Goal: Task Accomplishment & Management: Use online tool/utility

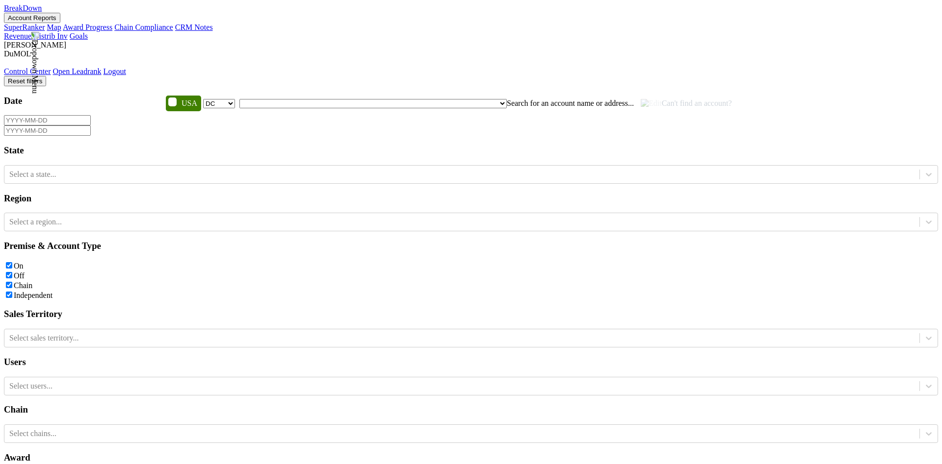
select select "DC"
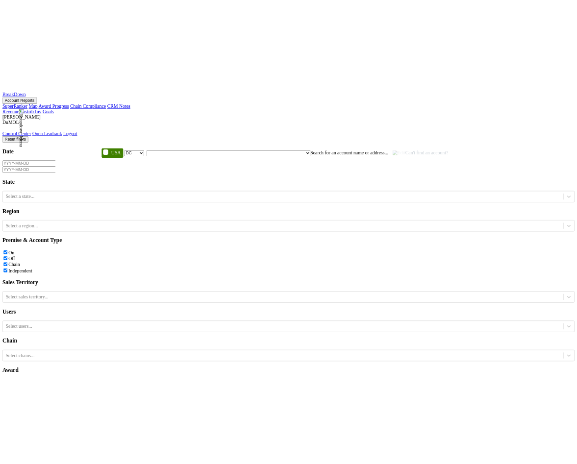
scroll to position [119, 0]
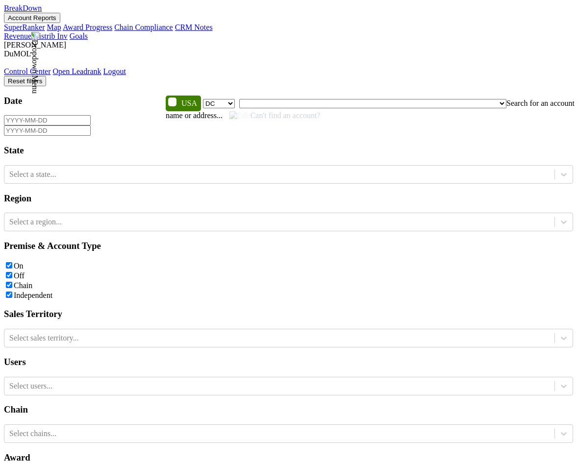
select select "DC"
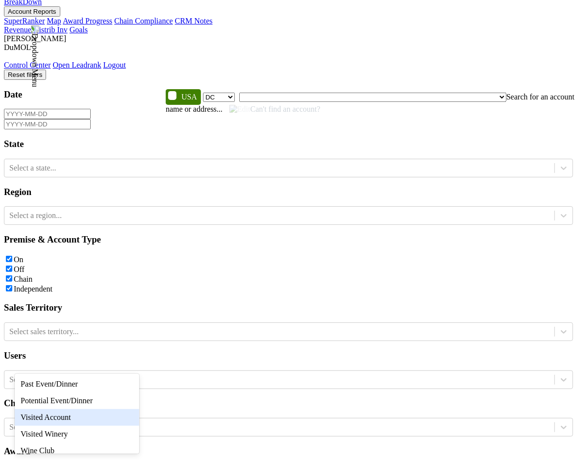
scroll to position [22, 0]
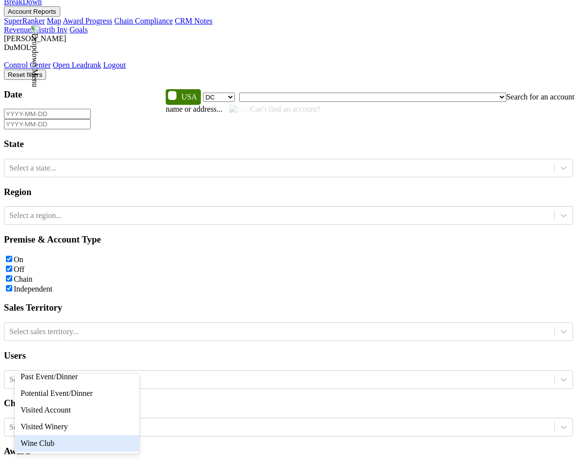
click at [104, 438] on div "Wine Club" at bounding box center [77, 444] width 125 height 17
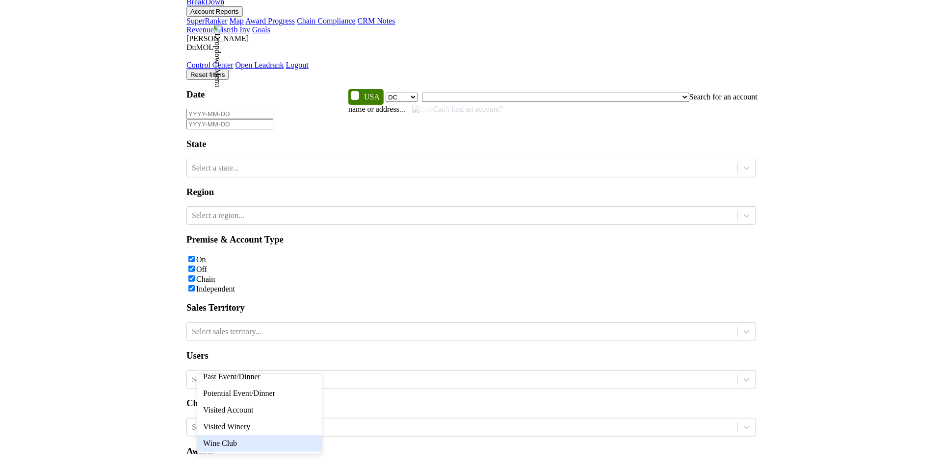
scroll to position [0, 0]
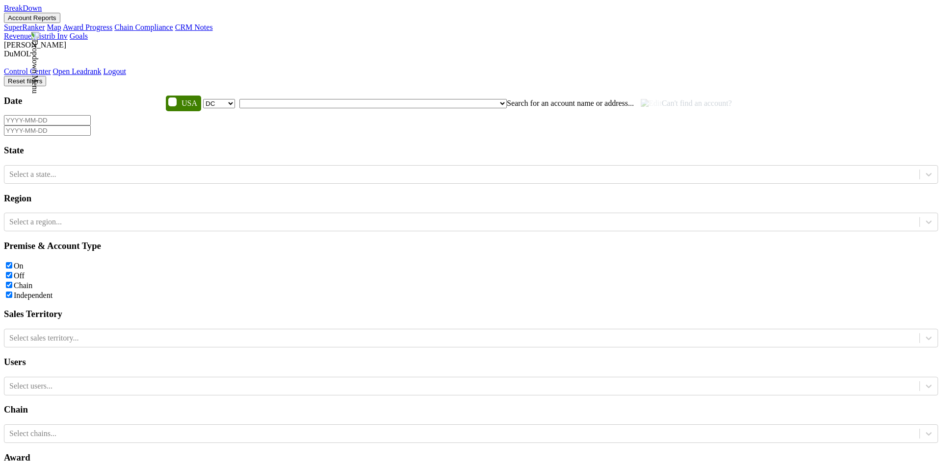
click at [39, 32] on img at bounding box center [34, 63] width 9 height 62
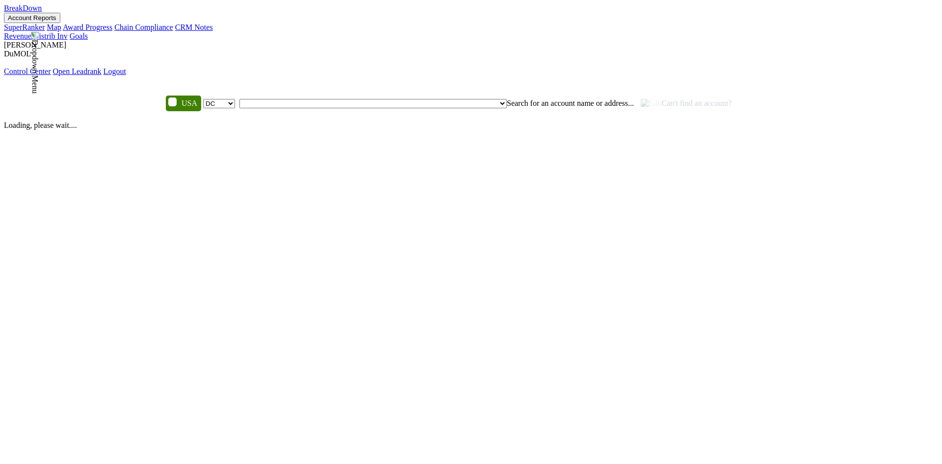
select select "DC"
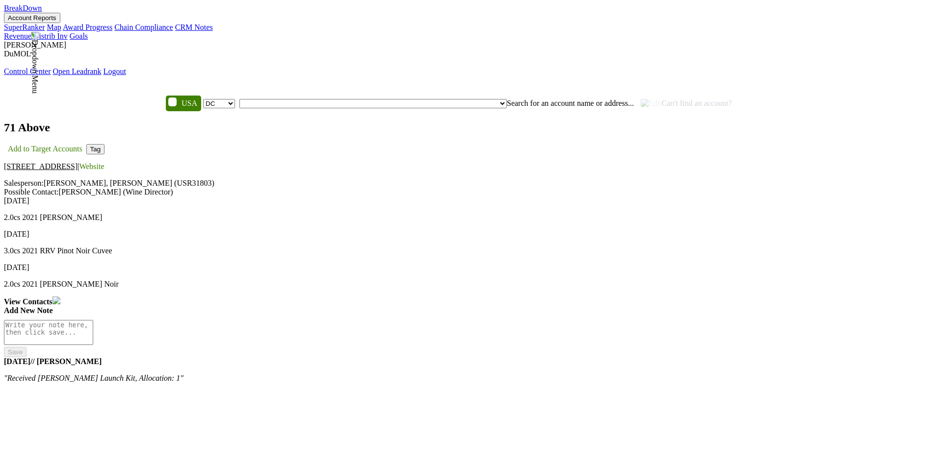
click at [448, 36] on nav "BreakDown Account Reports SuperRanker Map Award Progress Chain Compliance CRM N…" at bounding box center [471, 40] width 934 height 72
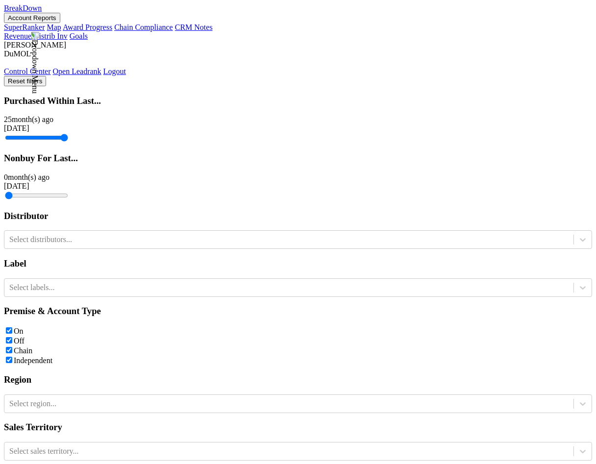
scroll to position [243, 0]
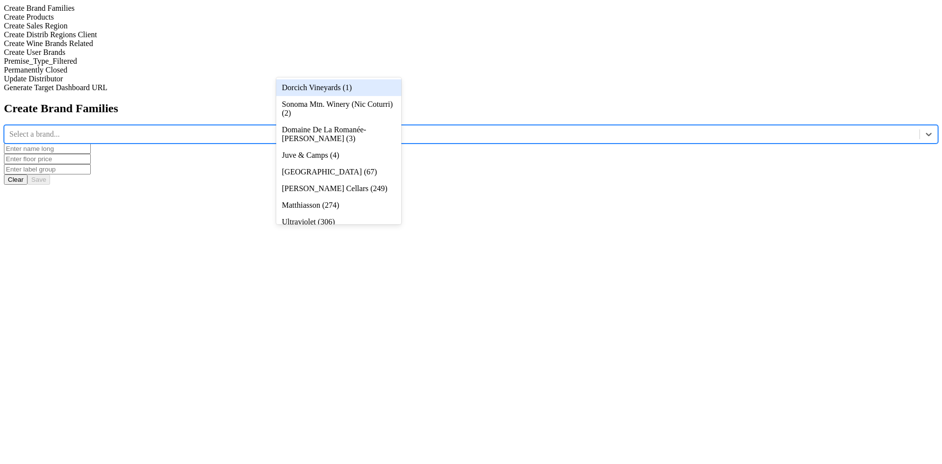
click at [361, 129] on div at bounding box center [461, 134] width 905 height 11
click at [361, 84] on div "Dorcich Vineyards (1)" at bounding box center [338, 87] width 125 height 17
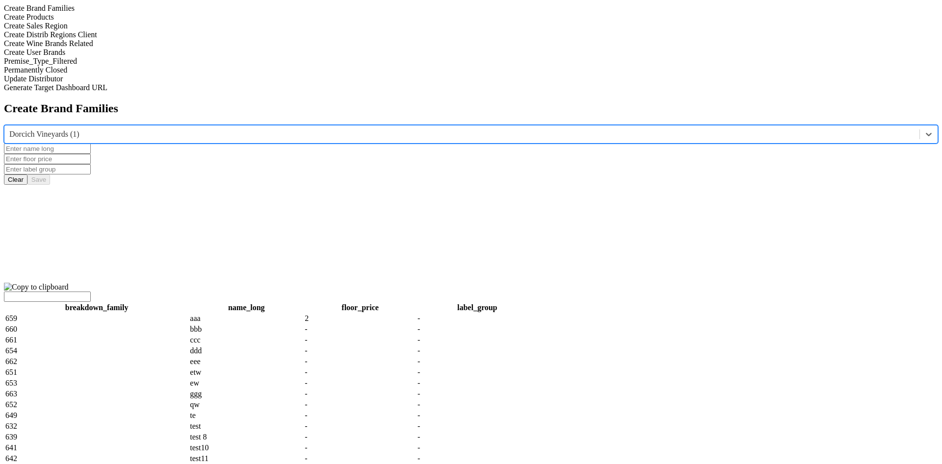
click at [91, 144] on input "text" at bounding box center [47, 149] width 87 height 10
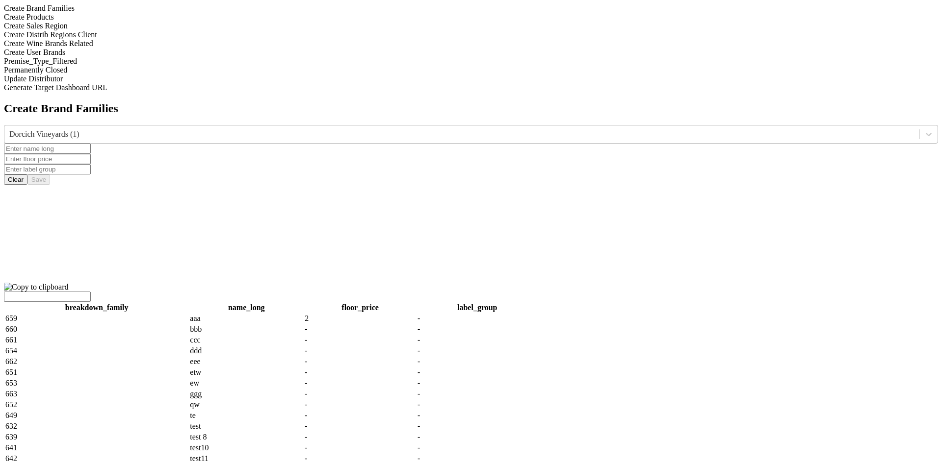
click at [377, 129] on div at bounding box center [461, 134] width 905 height 11
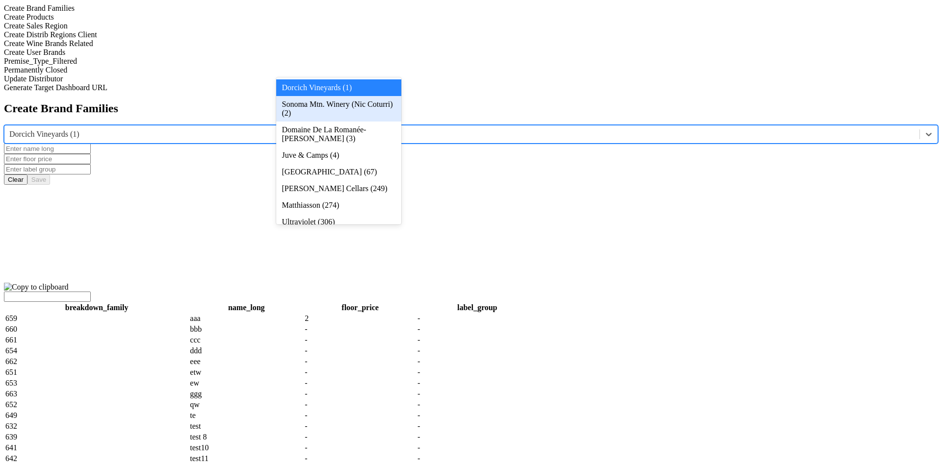
click at [383, 111] on div "Sonoma Mtn. Winery (Nic Coturri) (2)" at bounding box center [338, 109] width 125 height 26
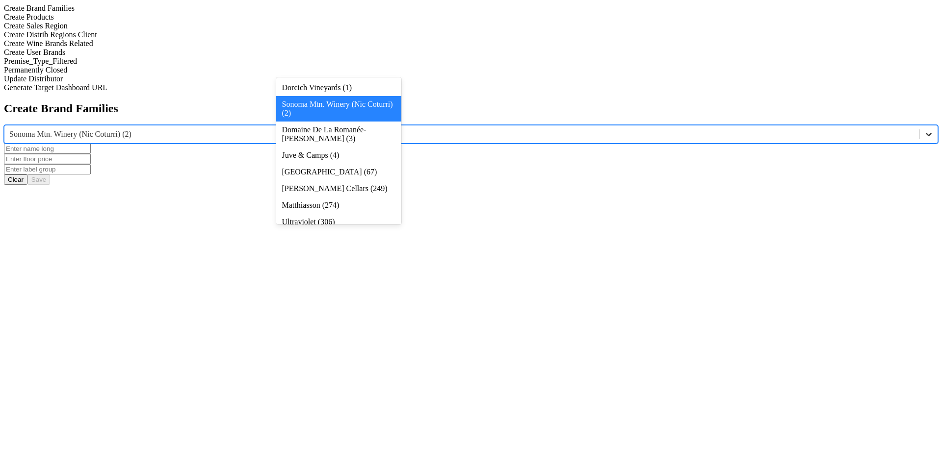
click at [784, 129] on icon at bounding box center [929, 134] width 10 height 10
click at [91, 144] on input "text" at bounding box center [47, 149] width 87 height 10
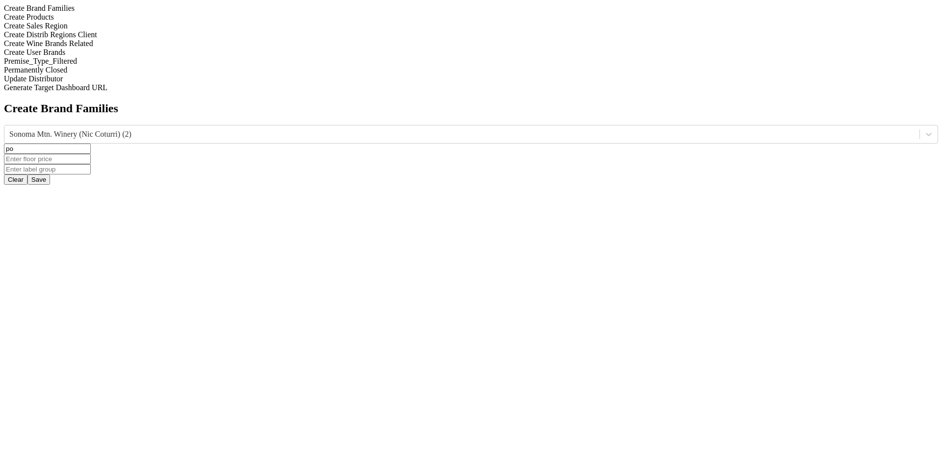
type input "p"
click at [128, 22] on div "Create Products" at bounding box center [471, 17] width 934 height 9
click at [368, 129] on div at bounding box center [461, 134] width 905 height 11
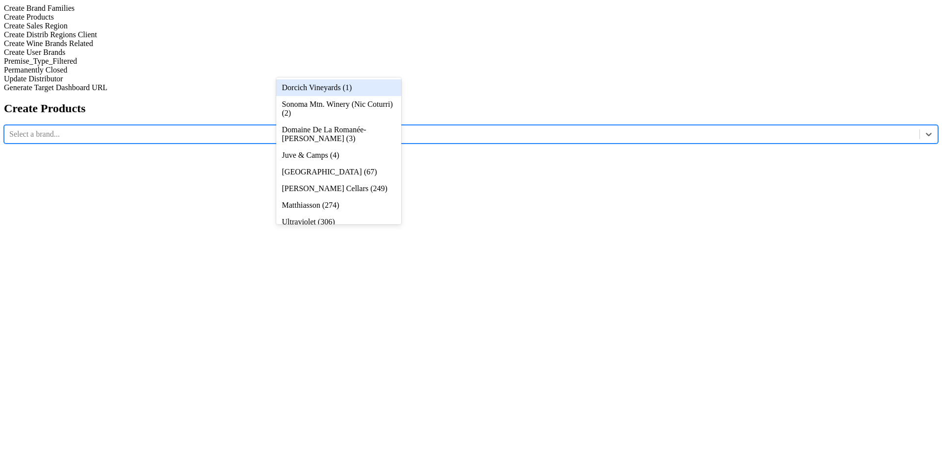
click at [376, 90] on div "Dorcich Vineyards (1)" at bounding box center [338, 87] width 125 height 17
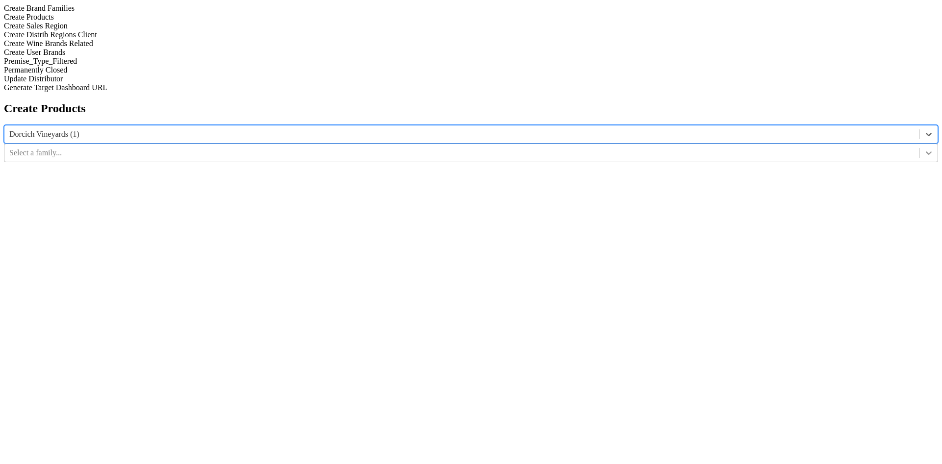
click at [784, 144] on div at bounding box center [929, 153] width 18 height 18
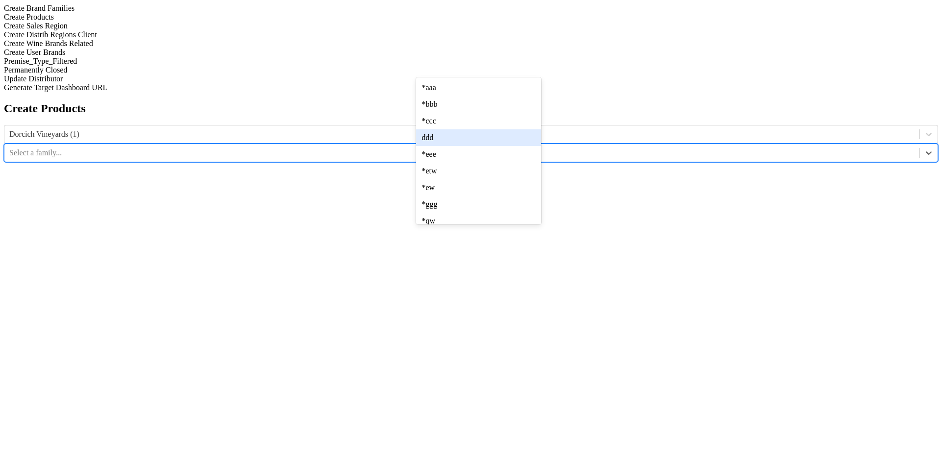
click at [518, 146] on div "ddd" at bounding box center [478, 137] width 125 height 17
click at [639, 166] on div at bounding box center [461, 171] width 905 height 11
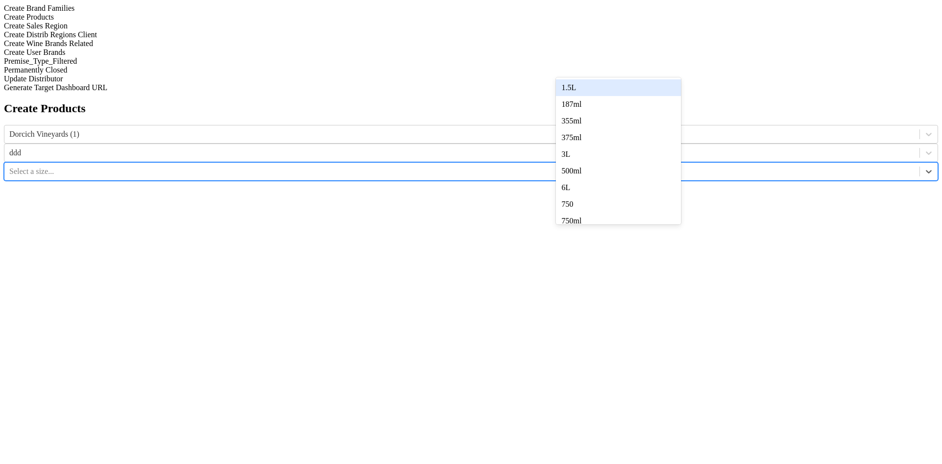
click at [639, 84] on div "1.5L" at bounding box center [618, 87] width 125 height 17
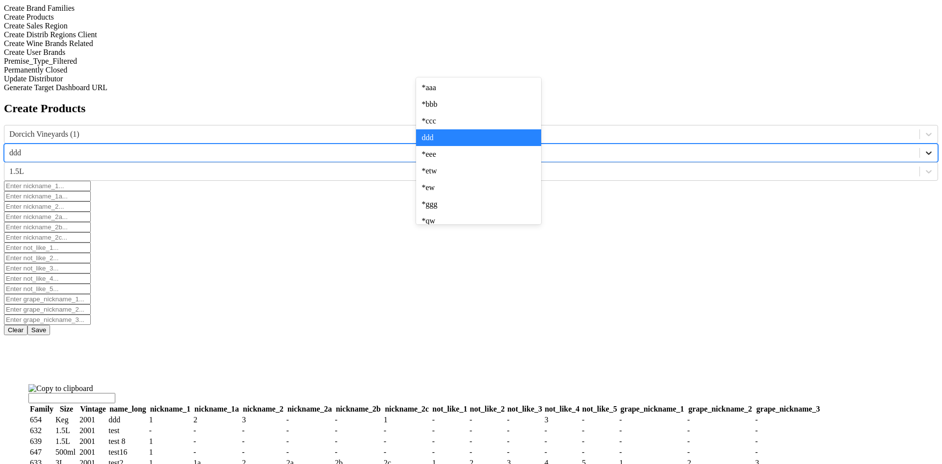
click at [784, 152] on icon at bounding box center [929, 153] width 6 height 3
click at [522, 96] on div "*aaa" at bounding box center [478, 87] width 125 height 17
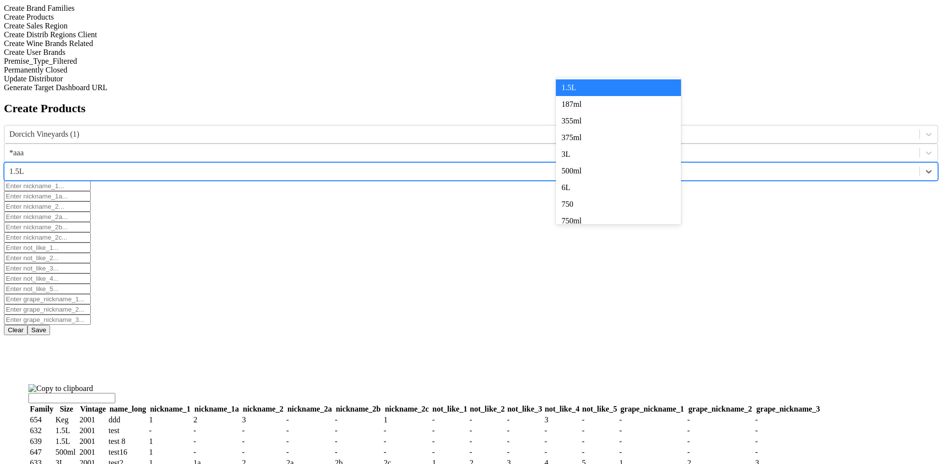
click at [635, 166] on div at bounding box center [461, 171] width 905 height 11
click at [759, 247] on div "Create Products Dorcich Vineyards (1) *aaa option 1.5L selected, 1 of 11. 11 re…" at bounding box center [471, 295] width 934 height 387
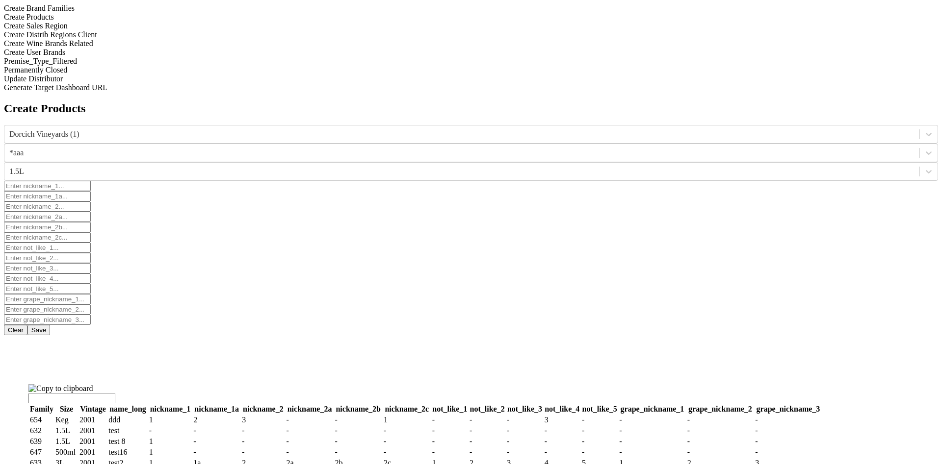
click at [27, 325] on button "Clear" at bounding box center [16, 330] width 24 height 10
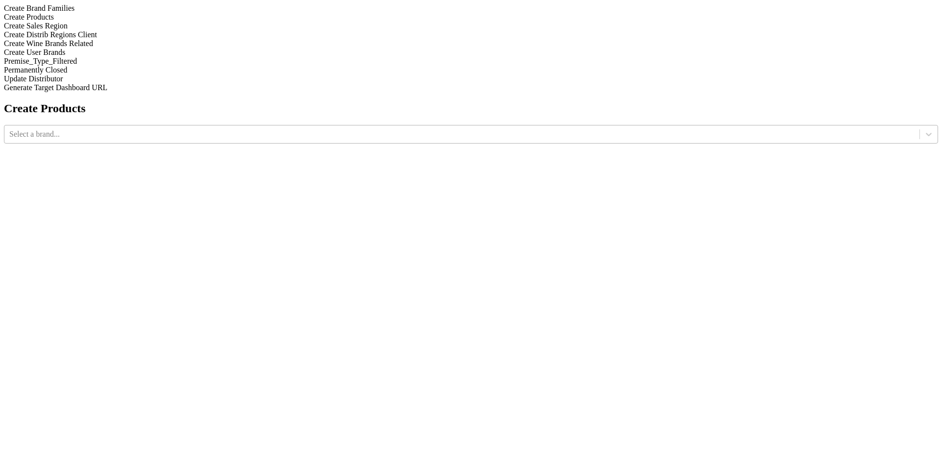
click at [361, 129] on div at bounding box center [461, 134] width 905 height 11
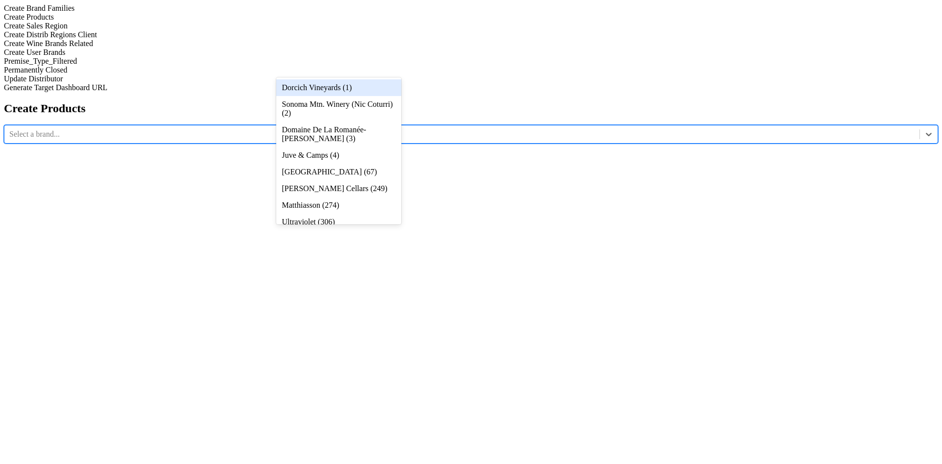
click at [361, 91] on div "Dorcich Vineyards (1)" at bounding box center [338, 87] width 125 height 17
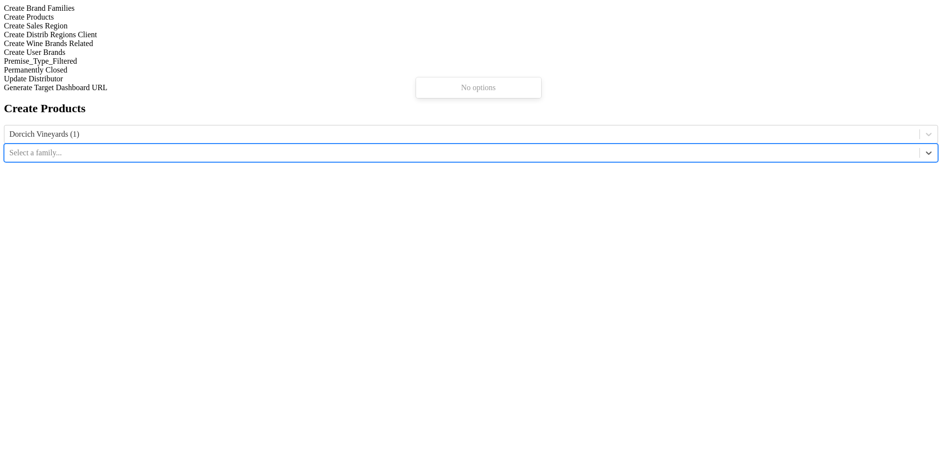
click at [485, 148] on div at bounding box center [461, 153] width 905 height 11
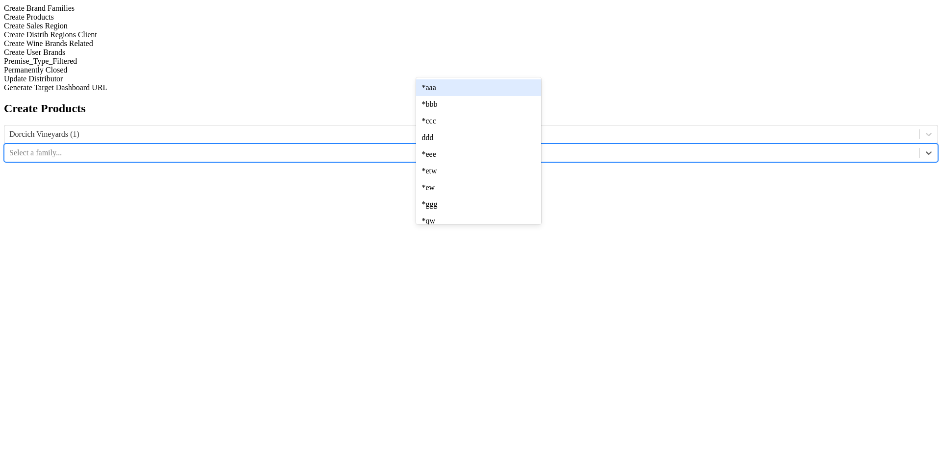
click at [486, 95] on div "*aaa" at bounding box center [478, 87] width 125 height 17
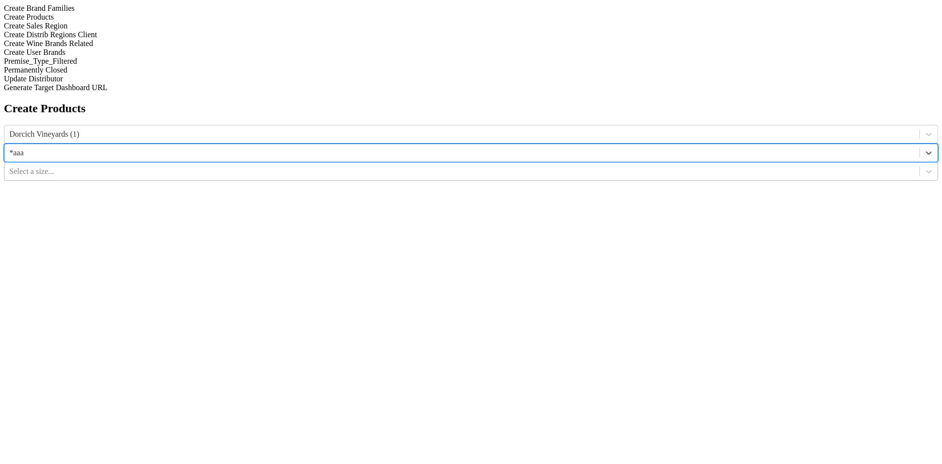
click at [614, 164] on div "Select a size..." at bounding box center [461, 171] width 915 height 15
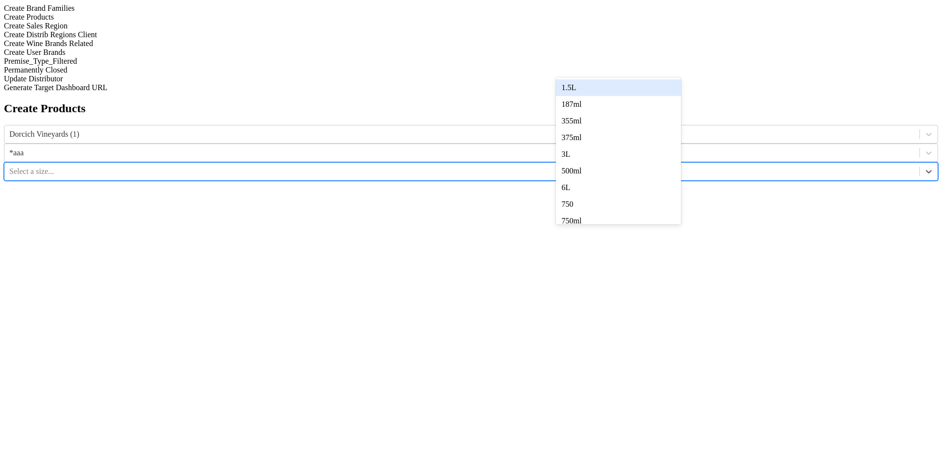
click at [614, 83] on div "1.5L" at bounding box center [618, 87] width 125 height 17
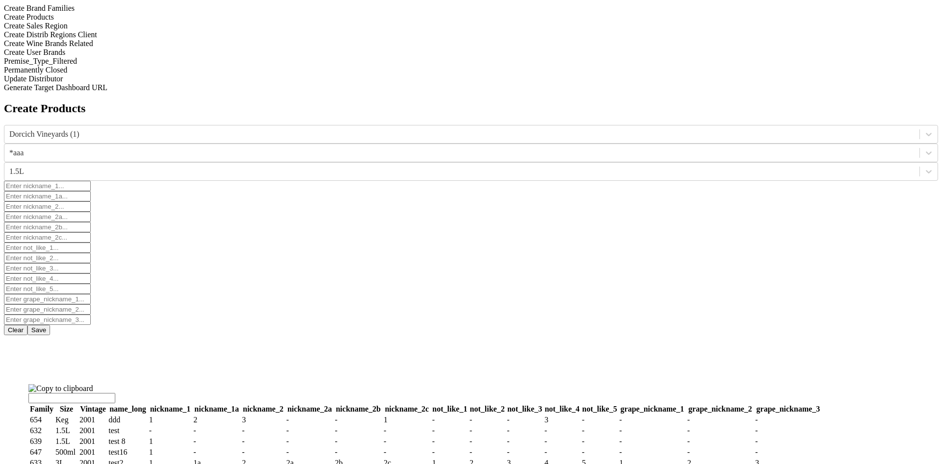
click at [50, 325] on button "Save" at bounding box center [38, 330] width 23 height 10
click at [385, 241] on span "×" at bounding box center [383, 237] width 4 height 7
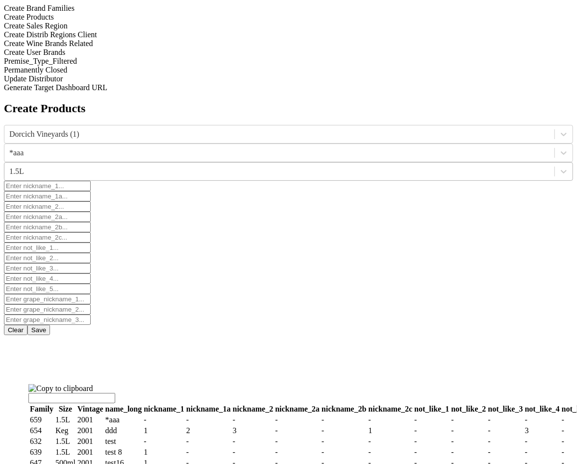
click at [420, 166] on div at bounding box center [279, 171] width 541 height 11
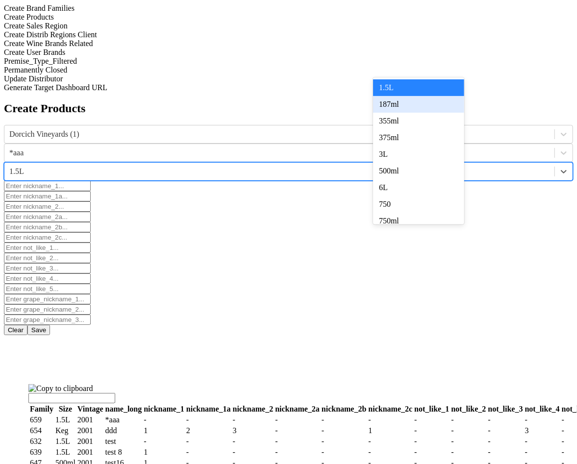
click at [430, 104] on div "187ml" at bounding box center [418, 104] width 91 height 17
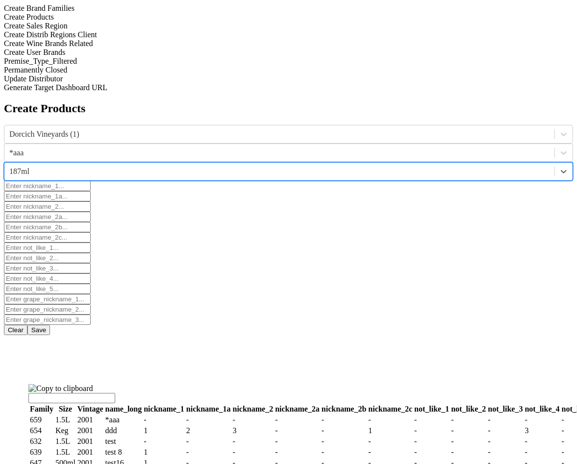
click at [50, 325] on button "Save" at bounding box center [38, 330] width 23 height 10
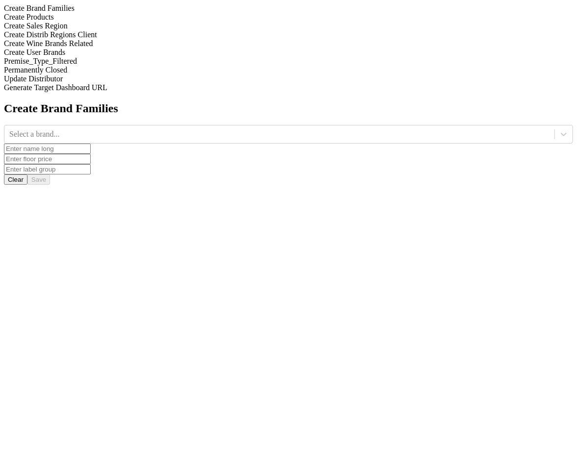
click at [109, 22] on div "Create Products" at bounding box center [288, 17] width 569 height 9
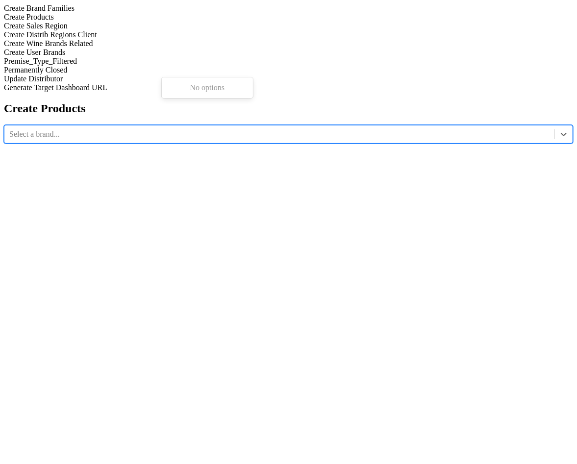
click at [228, 129] on div at bounding box center [279, 134] width 541 height 11
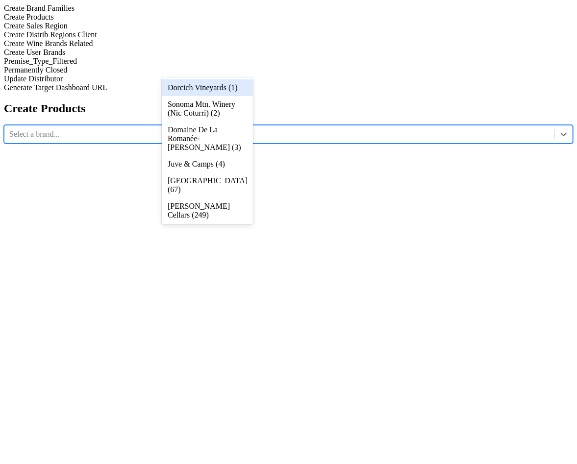
click at [230, 87] on div "Dorcich Vineyards (1)" at bounding box center [207, 87] width 91 height 17
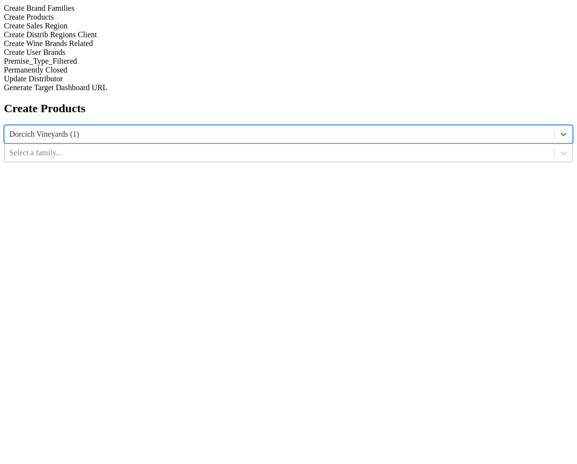
click at [330, 148] on div at bounding box center [279, 153] width 541 height 11
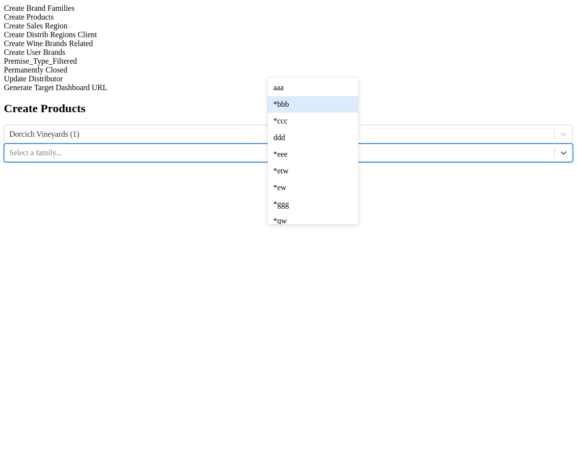
click at [330, 111] on div "*bbb" at bounding box center [313, 104] width 91 height 17
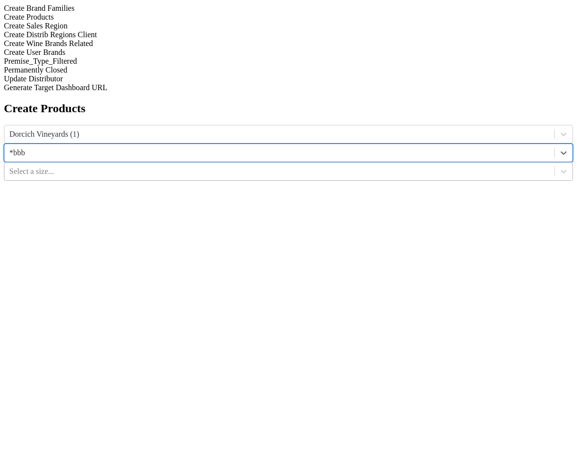
click at [426, 166] on div at bounding box center [279, 171] width 541 height 11
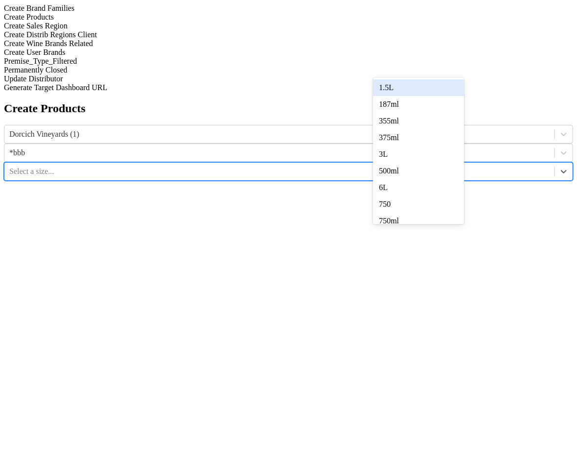
click at [427, 87] on div "1.5L" at bounding box center [418, 87] width 91 height 17
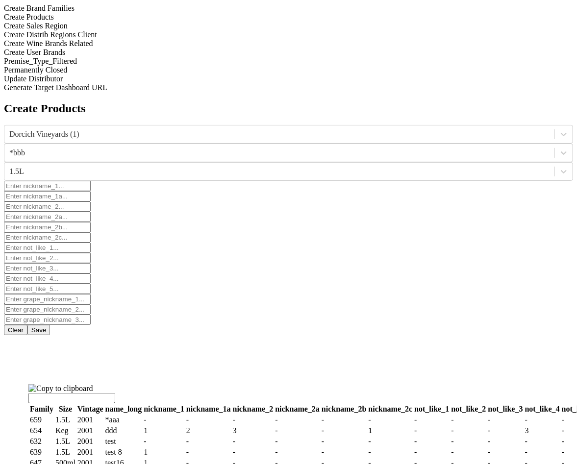
click at [50, 325] on button "Save" at bounding box center [38, 330] width 23 height 10
click at [555, 144] on div at bounding box center [564, 153] width 18 height 18
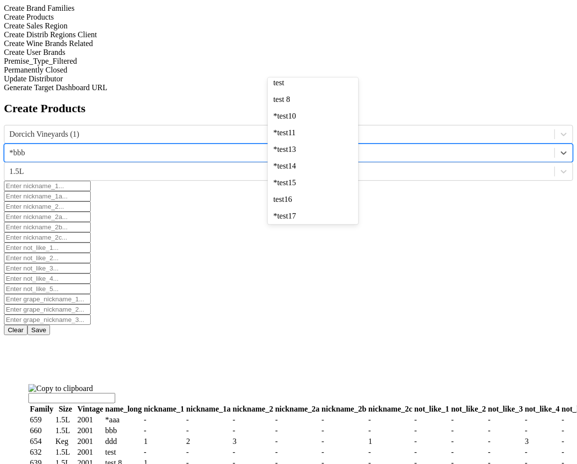
scroll to position [176, 0]
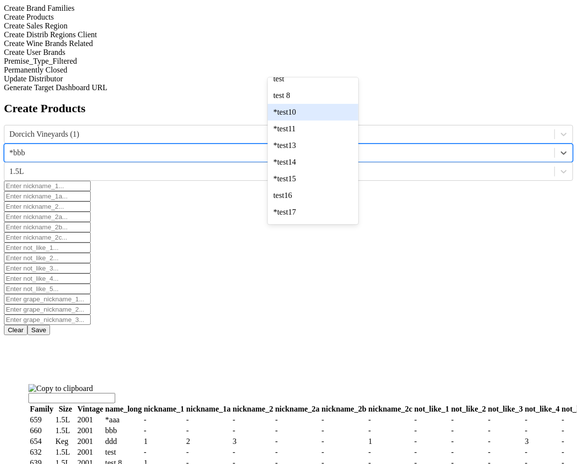
click at [336, 121] on div "*test10" at bounding box center [313, 112] width 91 height 17
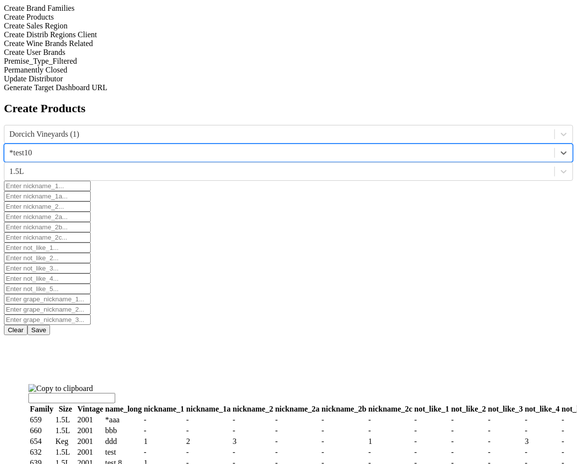
click at [50, 325] on button "Save" at bounding box center [38, 330] width 23 height 10
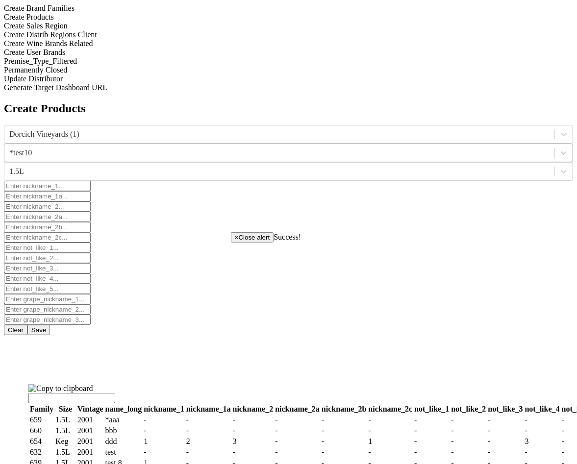
click at [338, 146] on div "*test10" at bounding box center [279, 153] width 550 height 15
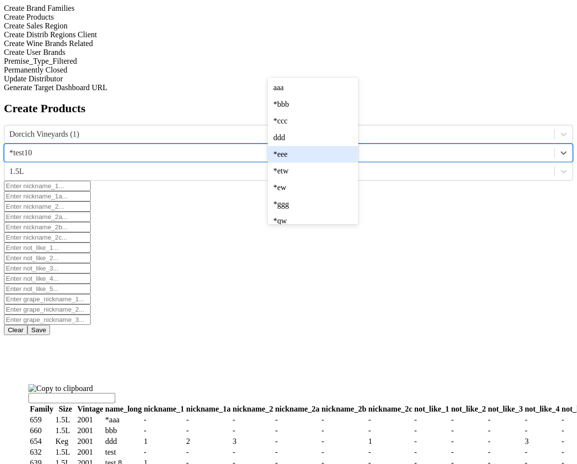
scroll to position [8, 0]
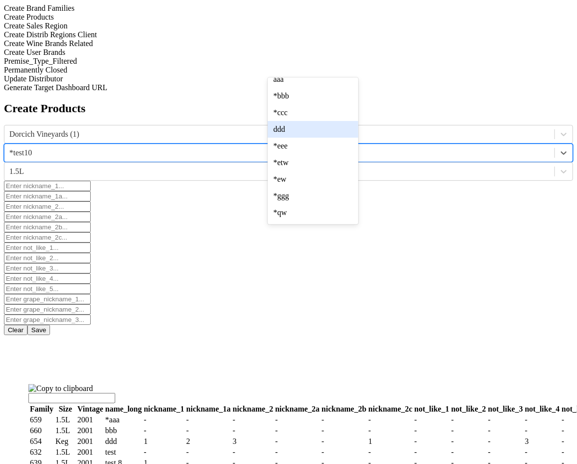
click at [341, 138] on div "ddd" at bounding box center [313, 129] width 91 height 17
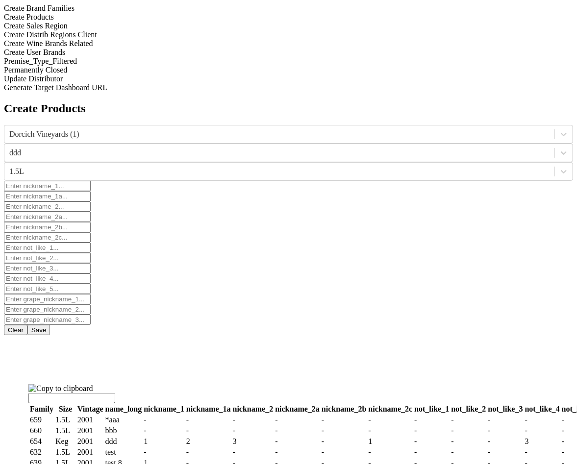
click at [50, 325] on button "Save" at bounding box center [38, 330] width 23 height 10
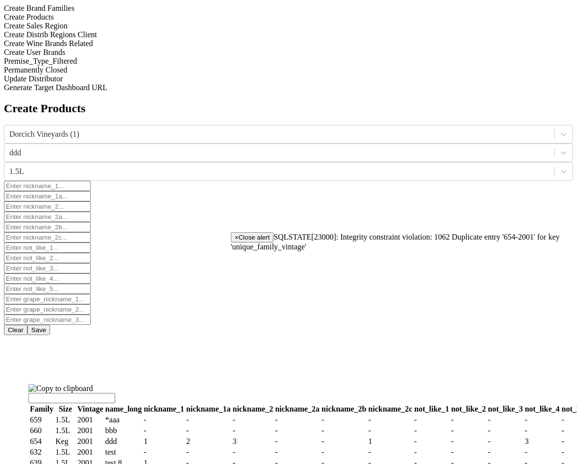
scroll to position [29, 0]
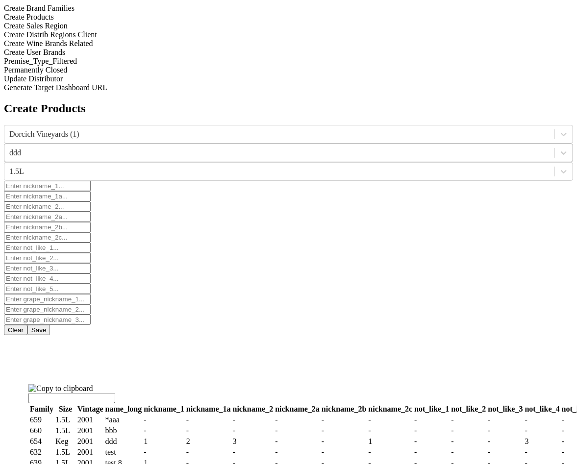
click at [329, 148] on div at bounding box center [279, 153] width 541 height 11
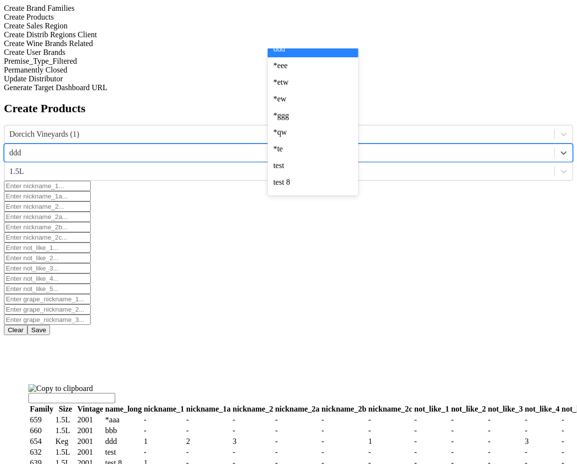
scroll to position [0, 0]
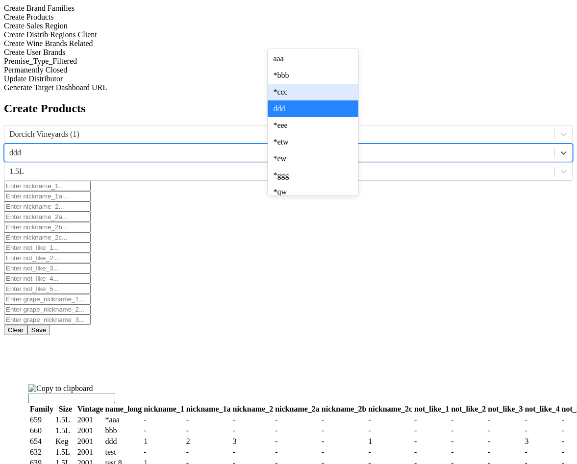
click at [476, 190] on div "Create Products Dorcich Vineyards (1) option *ccc focused, 3 of 32. 32 results …" at bounding box center [288, 311] width 569 height 419
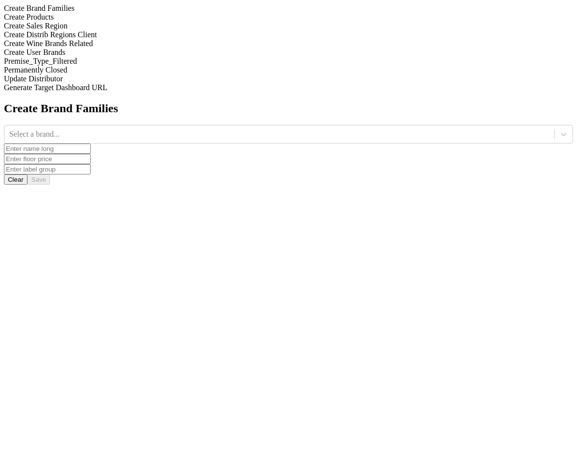
click at [111, 22] on div "Create Products" at bounding box center [288, 17] width 569 height 9
click at [218, 129] on div at bounding box center [279, 134] width 541 height 11
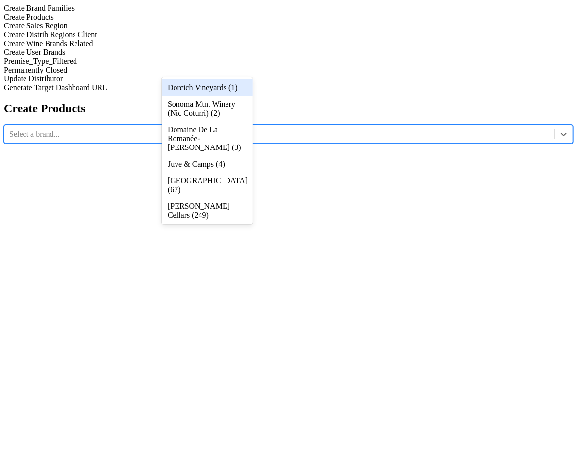
click at [218, 84] on div "Dorcich Vineyards (1)" at bounding box center [207, 87] width 91 height 17
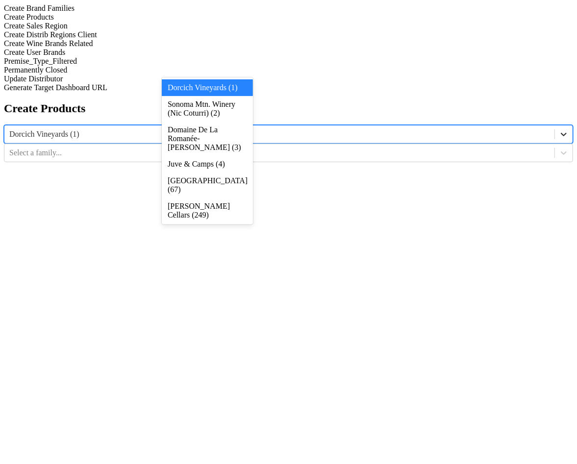
click at [555, 126] on div at bounding box center [564, 135] width 18 height 18
click at [237, 173] on div "Juve & Camps (4)" at bounding box center [207, 164] width 91 height 17
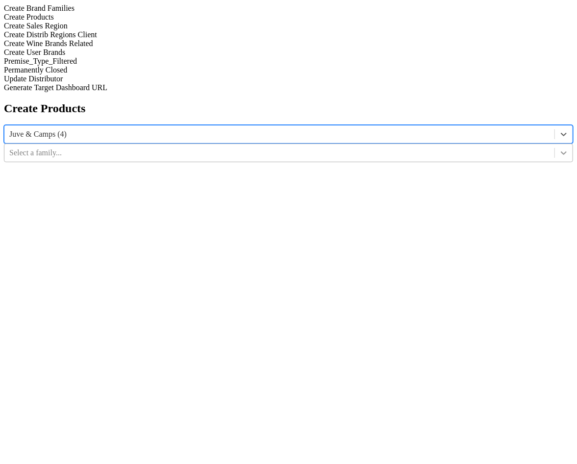
click at [555, 144] on div at bounding box center [564, 153] width 18 height 18
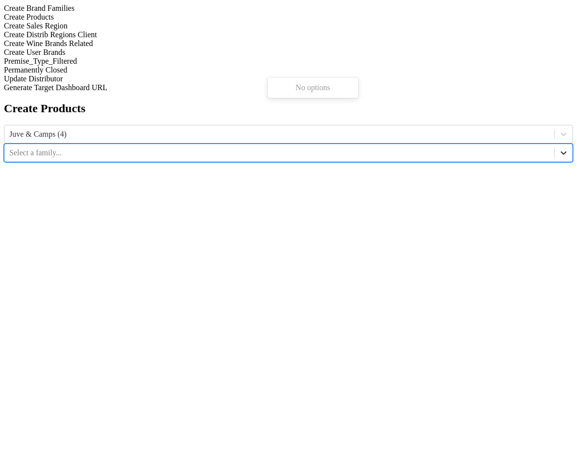
click at [559, 148] on icon at bounding box center [564, 153] width 10 height 10
click at [214, 129] on div at bounding box center [279, 134] width 541 height 11
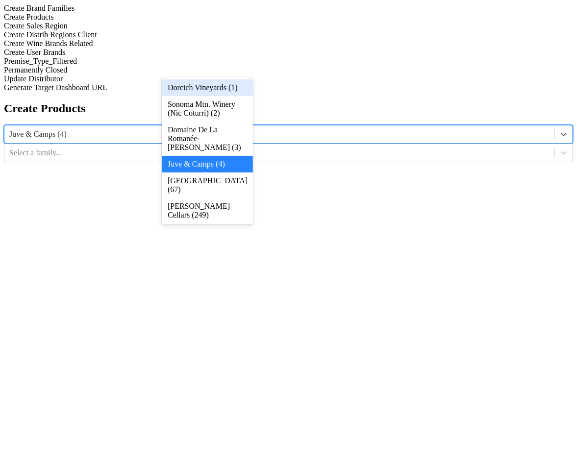
click at [215, 91] on div "Dorcich Vineyards (1)" at bounding box center [207, 87] width 91 height 17
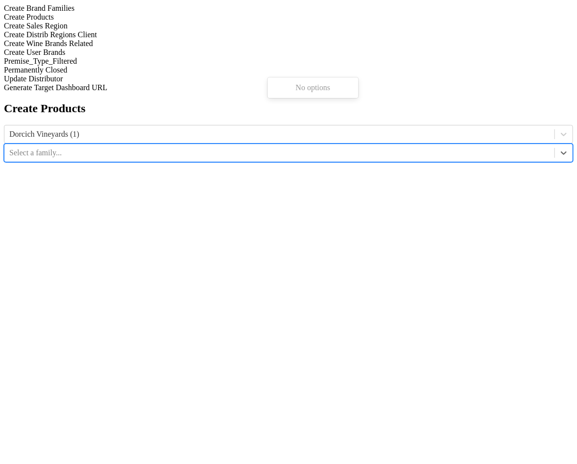
click at [334, 148] on div at bounding box center [279, 153] width 541 height 11
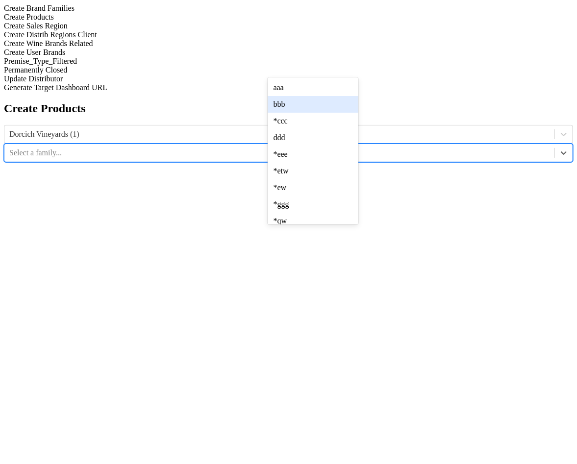
click at [335, 108] on div "bbb" at bounding box center [313, 104] width 91 height 17
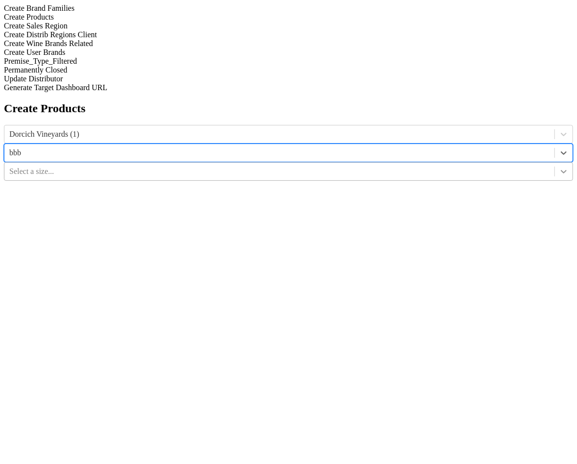
click at [561, 170] on icon at bounding box center [564, 171] width 6 height 3
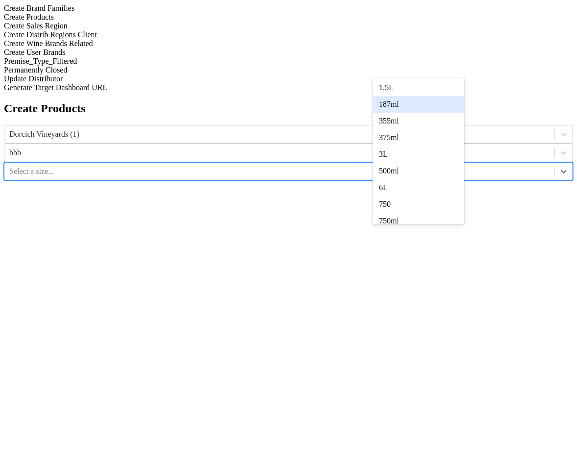
click at [448, 110] on div "187ml" at bounding box center [418, 104] width 91 height 17
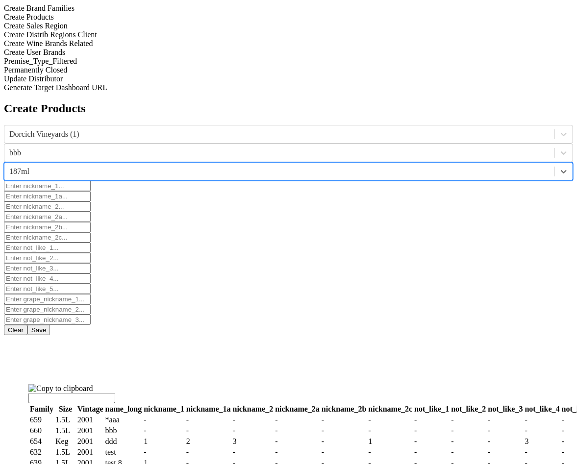
click at [50, 325] on button "Save" at bounding box center [38, 330] width 23 height 10
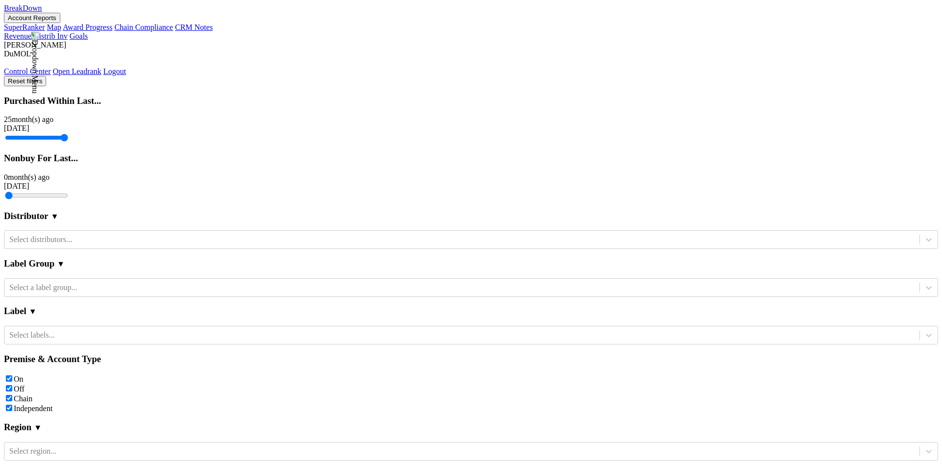
scroll to position [301, 0]
click at [205, 14] on nav "BreakDown Account Reports SuperRanker Map Award Progress Chain Compliance CRM N…" at bounding box center [471, 40] width 934 height 72
click at [42, 12] on link "BreakDown" at bounding box center [23, 8] width 38 height 8
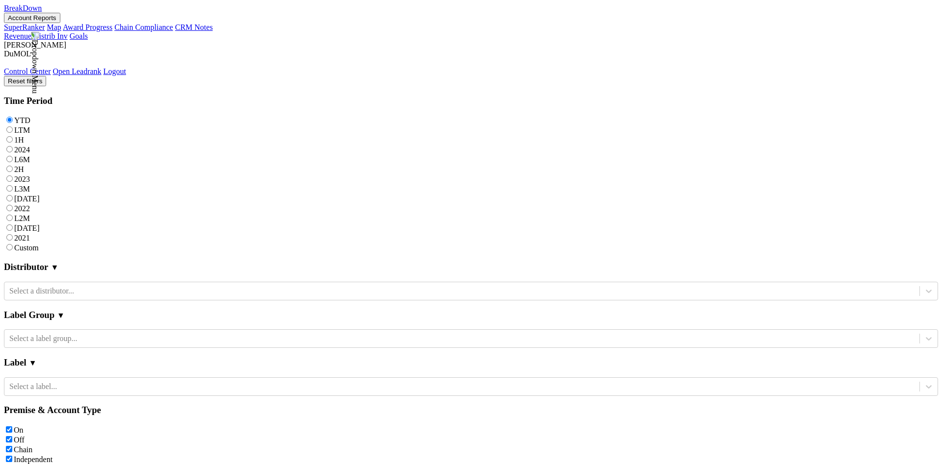
scroll to position [40, 0]
click at [60, 13] on button "Account Reports" at bounding box center [32, 18] width 56 height 10
click at [45, 31] on link "SuperRanker" at bounding box center [24, 27] width 41 height 8
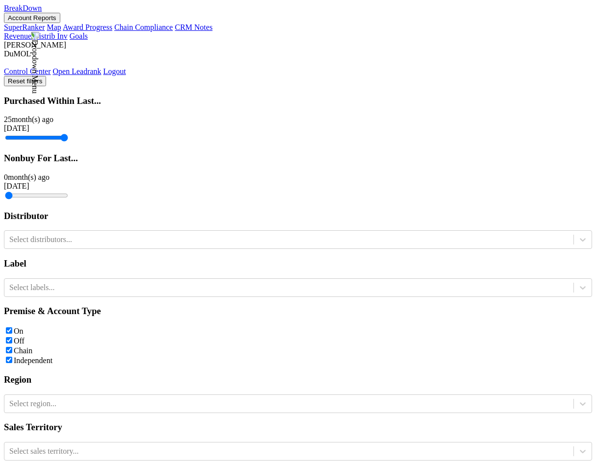
scroll to position [243, 0]
click at [60, 19] on button "Account Reports" at bounding box center [32, 18] width 56 height 10
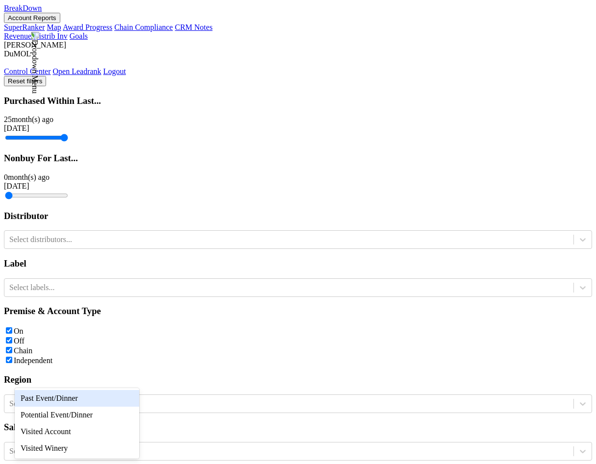
click at [83, 397] on div "Past Event/Dinner" at bounding box center [77, 398] width 125 height 17
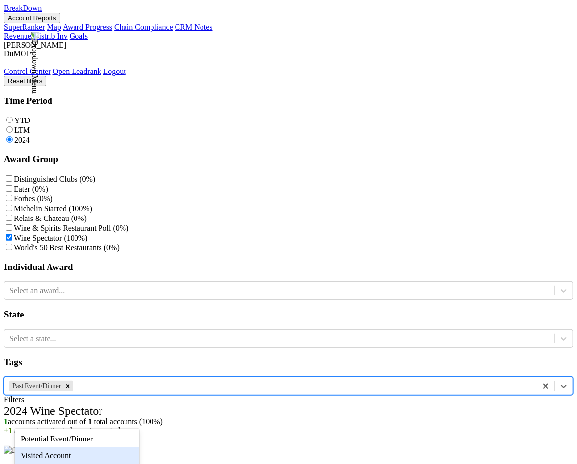
scroll to position [47, 0]
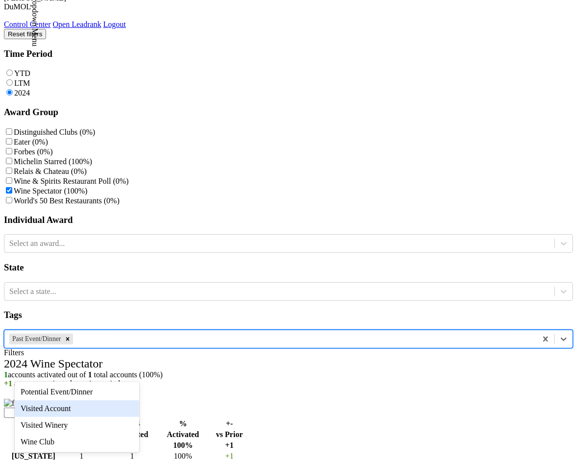
click at [96, 415] on body "BreakDown Account Reports SuperRanker Map Award Progress Chain Compliance CRM N…" at bounding box center [288, 236] width 569 height 558
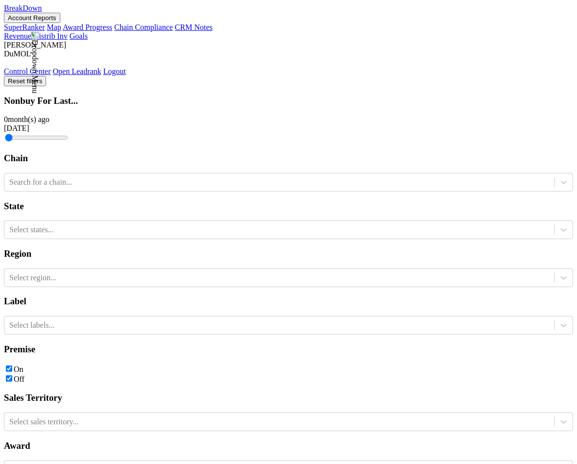
scroll to position [30, 0]
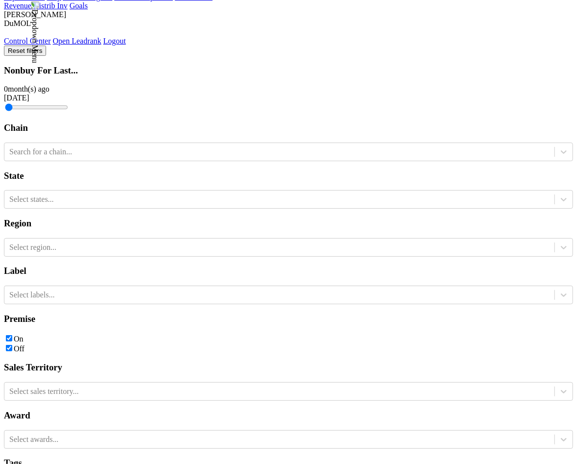
click at [69, 400] on body "BreakDown Account Reports SuperRanker Map Award Progress Chain Compliance CRM N…" at bounding box center [288, 326] width 569 height 704
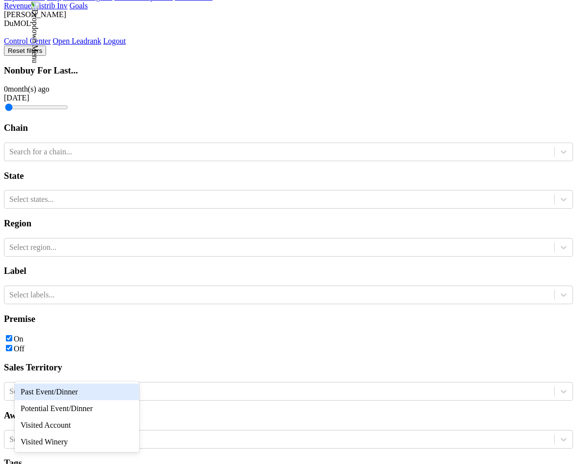
click at [78, 388] on div "Past Event/Dinner" at bounding box center [77, 392] width 125 height 17
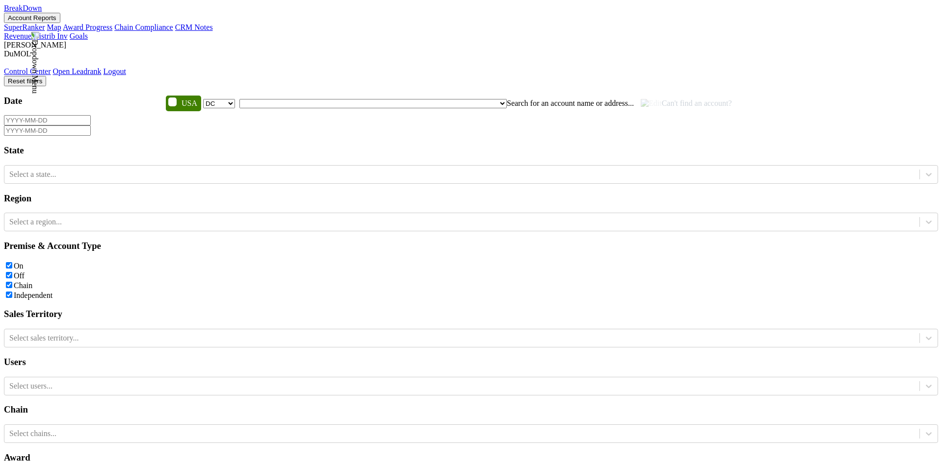
select select "DC"
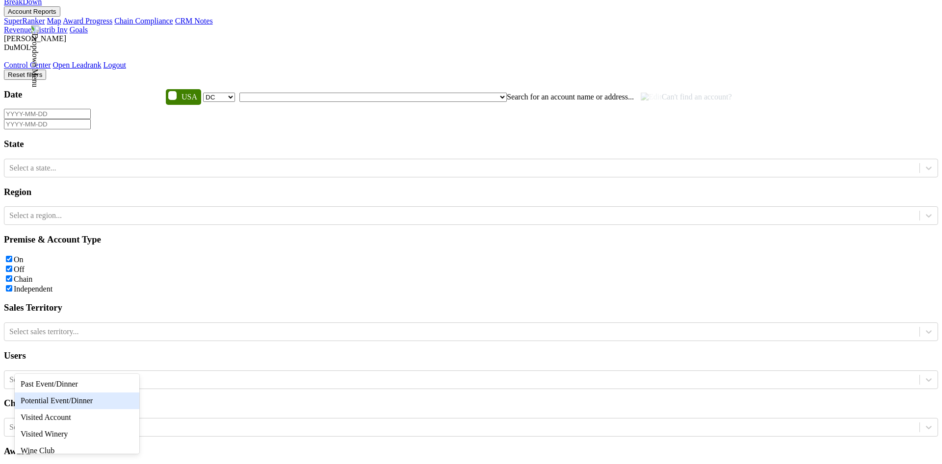
scroll to position [22, 0]
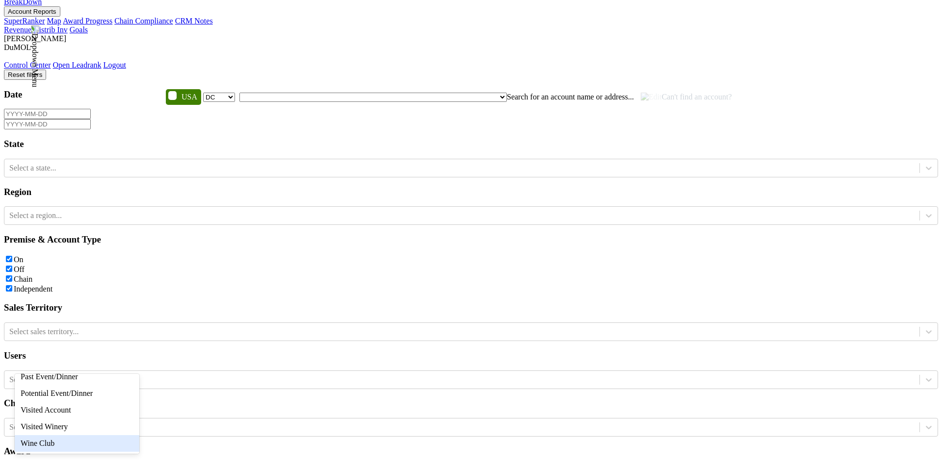
click at [80, 444] on div "Wine Club" at bounding box center [77, 444] width 125 height 17
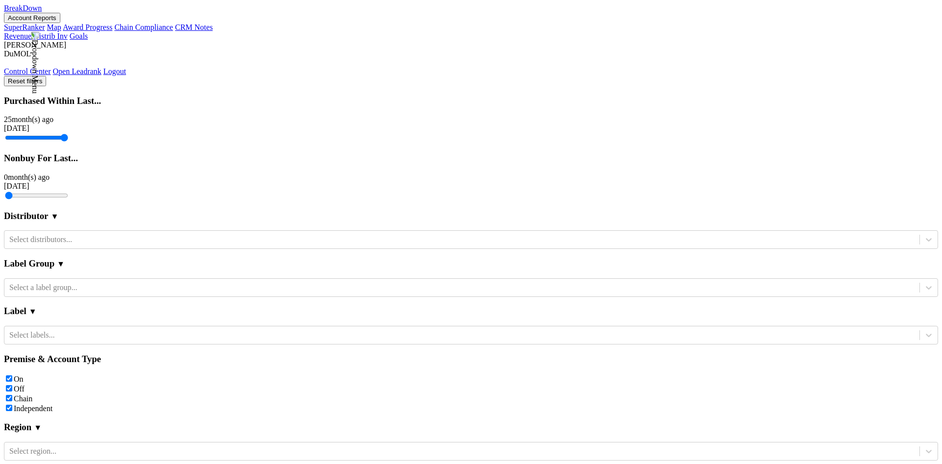
scroll to position [301, 0]
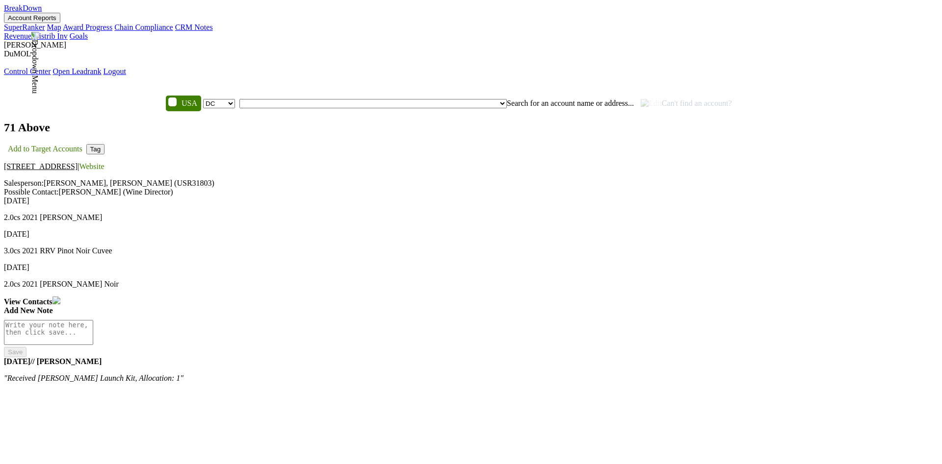
select select "DC"
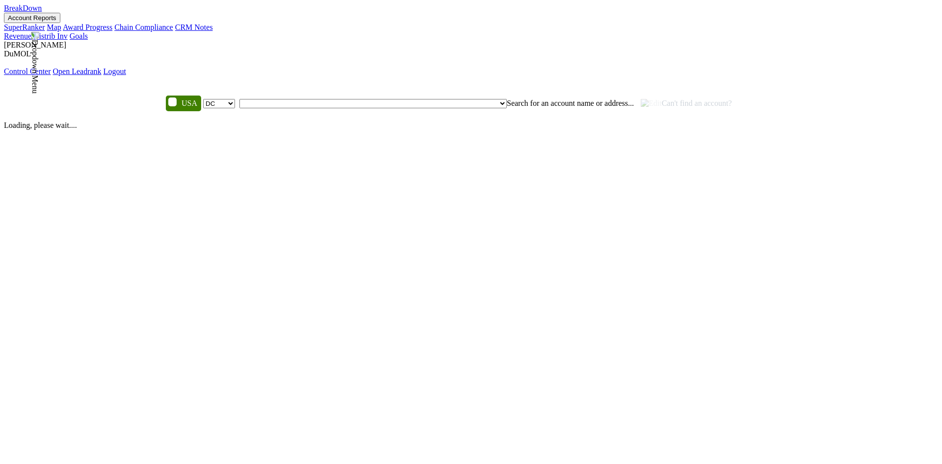
select select "DC"
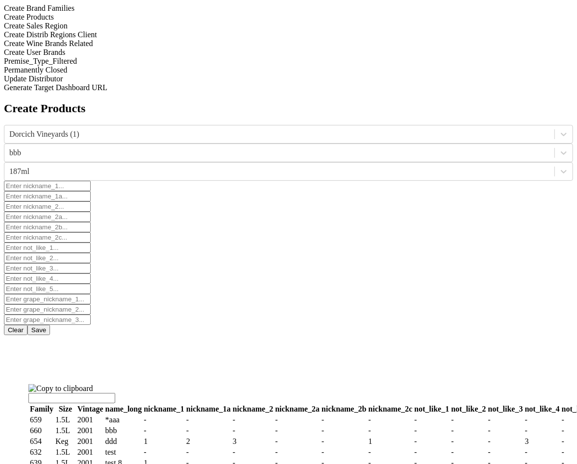
scroll to position [10, 0]
click at [561, 152] on icon at bounding box center [564, 153] width 6 height 3
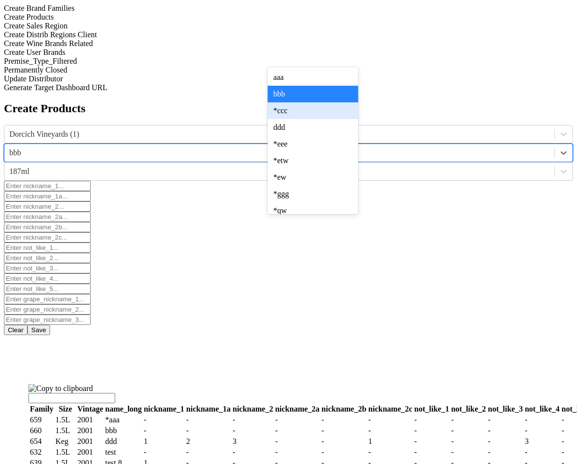
click at [301, 119] on div "*ccc" at bounding box center [313, 111] width 91 height 17
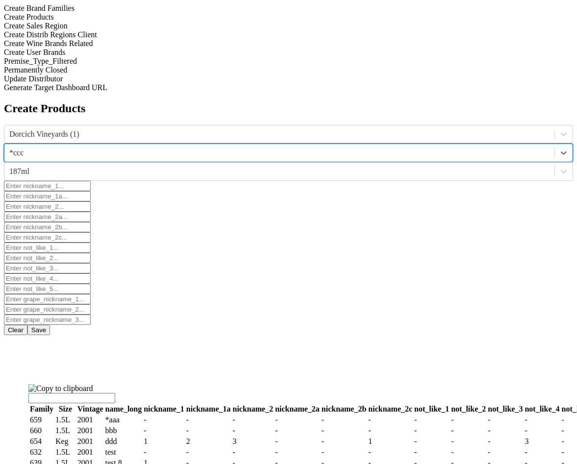
scroll to position [0, 0]
click at [555, 144] on div at bounding box center [564, 153] width 18 height 18
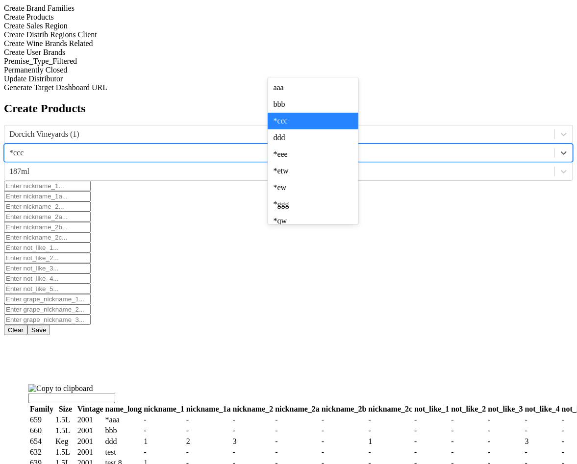
click at [446, 231] on div "Create Products Dorcich Vineyards (1) option *ccc, selected. option *ccc select…" at bounding box center [288, 311] width 569 height 419
click at [555, 144] on div at bounding box center [564, 153] width 18 height 18
click at [305, 110] on div "bbb" at bounding box center [313, 104] width 91 height 17
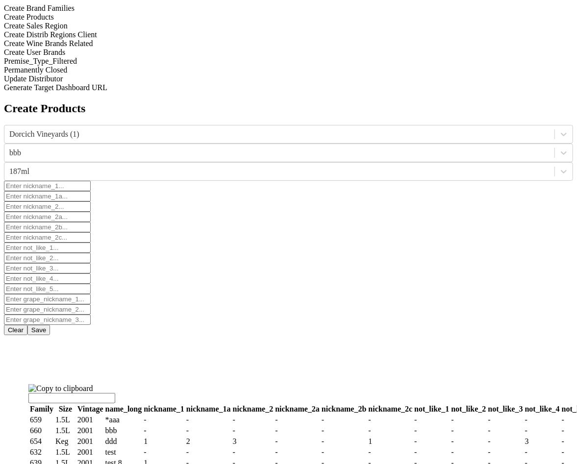
click at [50, 325] on button "Save" at bounding box center [38, 330] width 23 height 10
click at [335, 146] on div "bbb" at bounding box center [279, 153] width 550 height 15
drag, startPoint x: 270, startPoint y: 321, endPoint x: 286, endPoint y: 321, distance: 16.2
click at [143, 415] on td "*aaa" at bounding box center [124, 420] width 38 height 10
drag, startPoint x: 266, startPoint y: 321, endPoint x: 303, endPoint y: 321, distance: 36.8
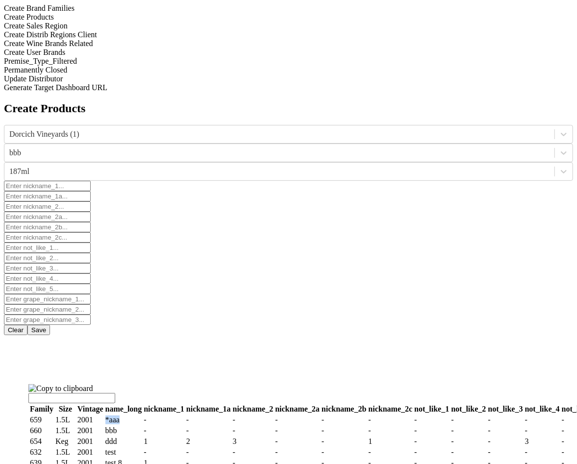
click at [143, 415] on td "*aaa" at bounding box center [124, 420] width 38 height 10
click at [559, 148] on icon at bounding box center [564, 153] width 10 height 10
drag, startPoint x: 181, startPoint y: 321, endPoint x: 195, endPoint y: 321, distance: 13.2
click at [54, 415] on td "659" at bounding box center [41, 420] width 25 height 10
drag, startPoint x: 268, startPoint y: 320, endPoint x: 298, endPoint y: 320, distance: 29.4
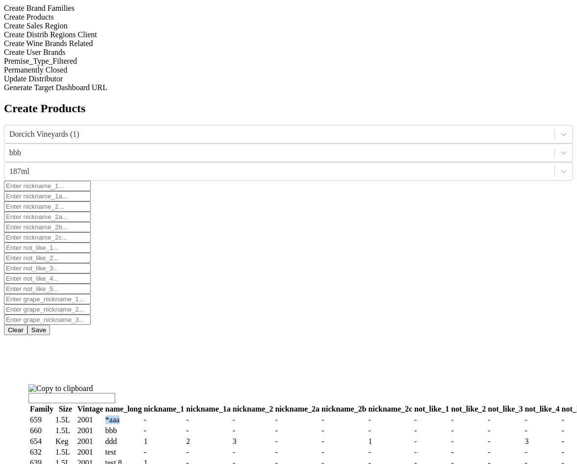
click at [143, 415] on td "*aaa" at bounding box center [124, 420] width 38 height 10
click at [54, 415] on td "659" at bounding box center [41, 420] width 25 height 10
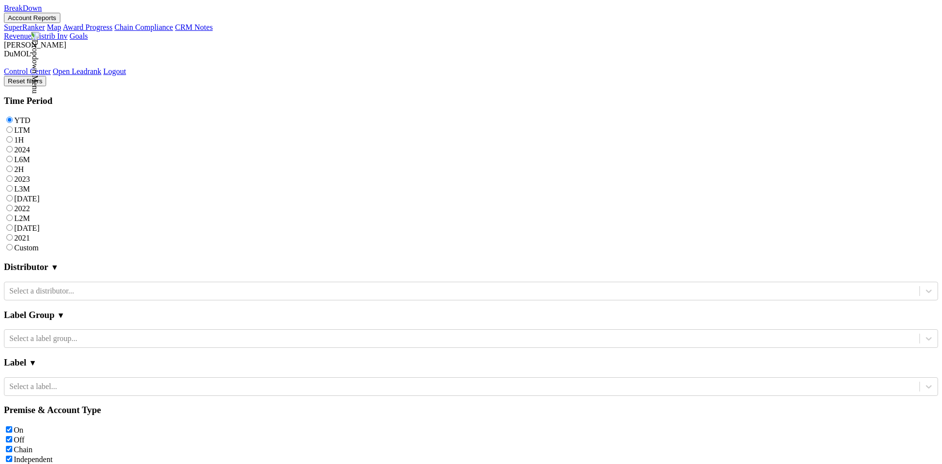
scroll to position [1305, 0]
click at [98, 332] on div "Select a label group..." at bounding box center [461, 339] width 915 height 15
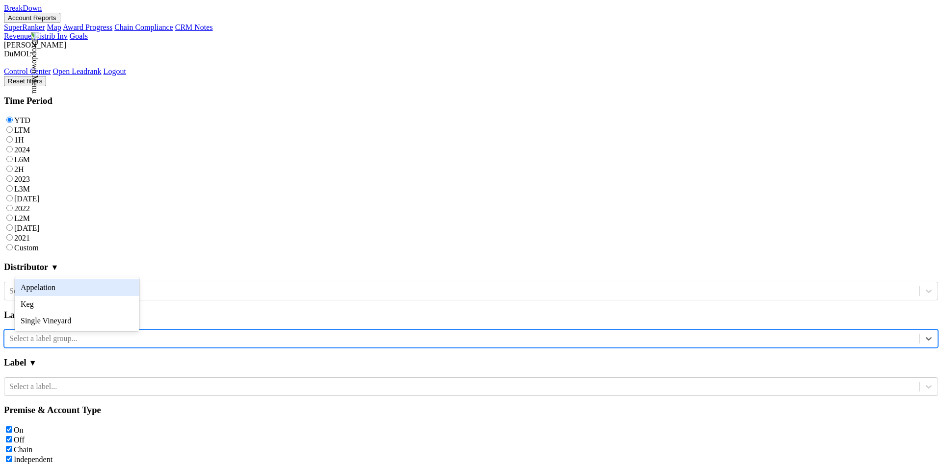
click at [102, 287] on div "Appelation" at bounding box center [77, 288] width 125 height 17
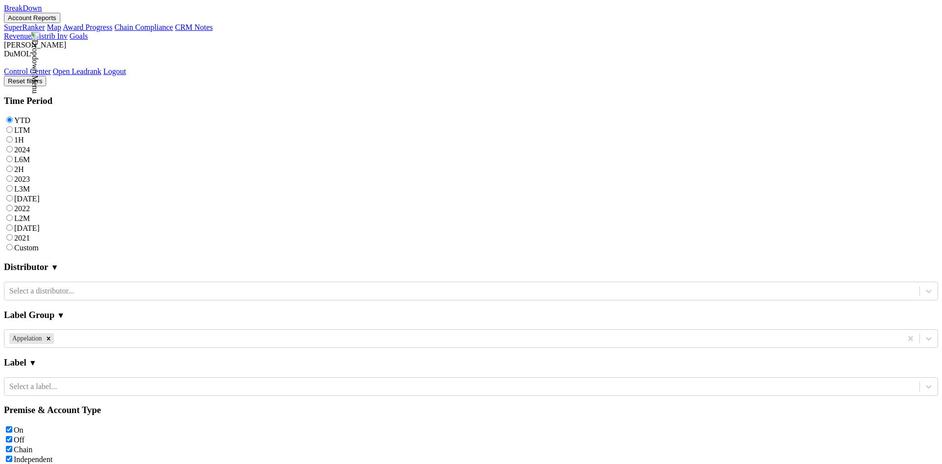
scroll to position [1216, 0]
click at [87, 334] on div at bounding box center [476, 339] width 841 height 11
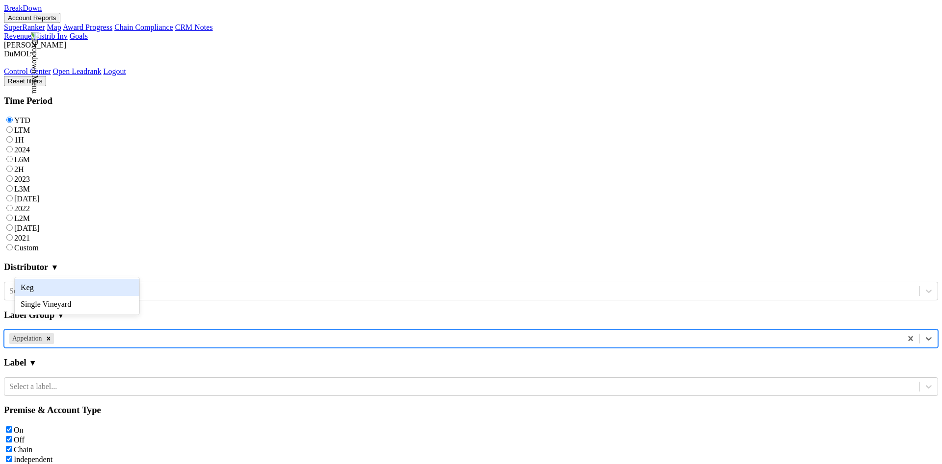
scroll to position [1230, 0]
click at [45, 286] on div "Keg" at bounding box center [77, 288] width 125 height 17
click at [80, 335] on icon "Remove Keg" at bounding box center [77, 338] width 7 height 7
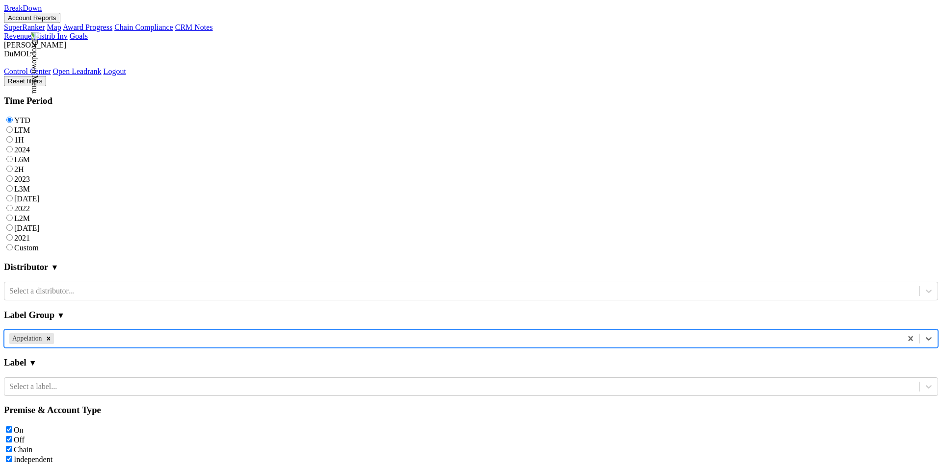
click at [80, 334] on div at bounding box center [476, 339] width 841 height 11
click at [77, 303] on div "Single Vineyard" at bounding box center [77, 304] width 125 height 17
click at [72, 332] on div "Select a label group..." at bounding box center [461, 339] width 915 height 15
click at [85, 309] on div "Keg" at bounding box center [77, 304] width 125 height 17
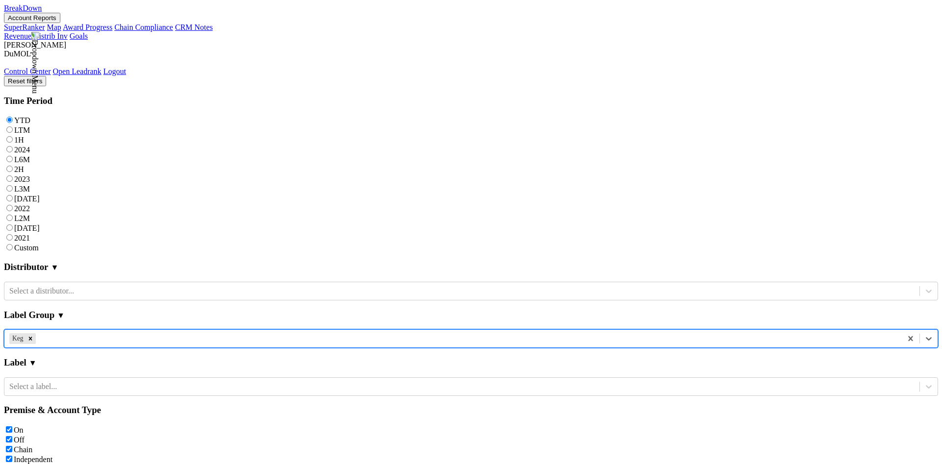
scroll to position [159, 0]
click at [54, 334] on div at bounding box center [467, 339] width 859 height 11
click at [60, 299] on div "Single Vineyard" at bounding box center [77, 304] width 125 height 17
click at [34, 335] on icon "Remove Keg" at bounding box center [30, 338] width 7 height 7
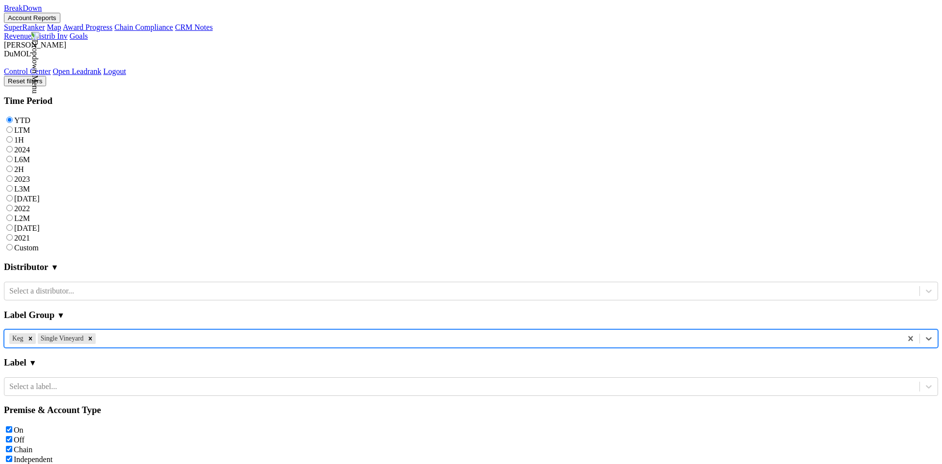
scroll to position [0, 0]
click at [88, 334] on div at bounding box center [483, 339] width 827 height 11
click at [83, 296] on div "Appelation" at bounding box center [77, 288] width 125 height 17
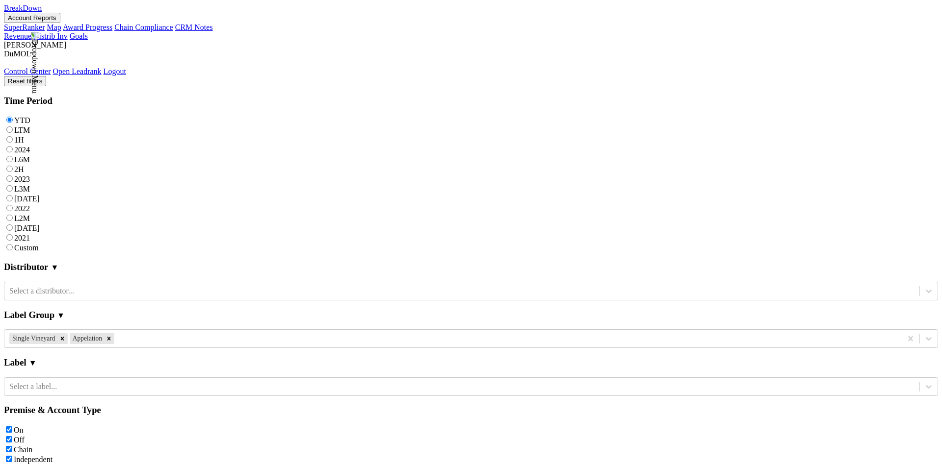
checkbox input "true"
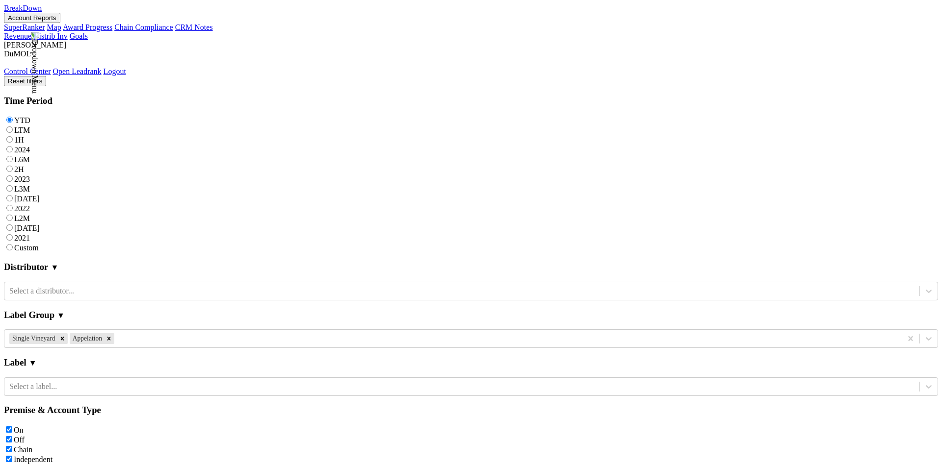
checkbox input "true"
